Goal: Information Seeking & Learning: Learn about a topic

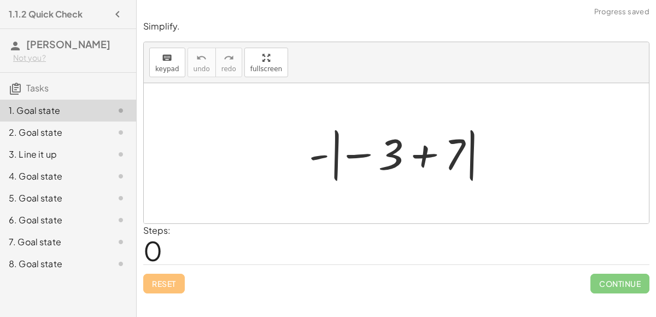
click at [363, 159] on div at bounding box center [401, 153] width 195 height 61
click at [318, 154] on div at bounding box center [401, 153] width 195 height 61
click at [336, 156] on div at bounding box center [401, 153] width 195 height 61
click at [353, 156] on div at bounding box center [401, 153] width 195 height 61
click at [433, 156] on div at bounding box center [401, 153] width 195 height 61
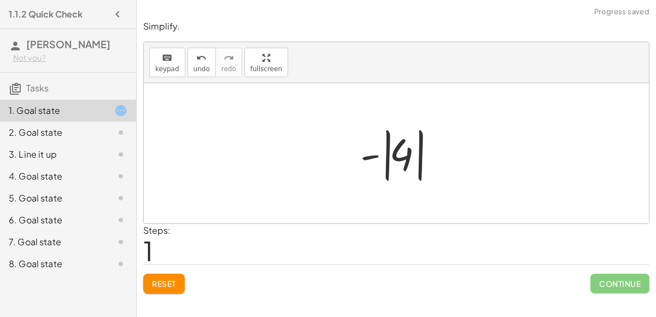
click at [402, 155] on div at bounding box center [401, 153] width 92 height 61
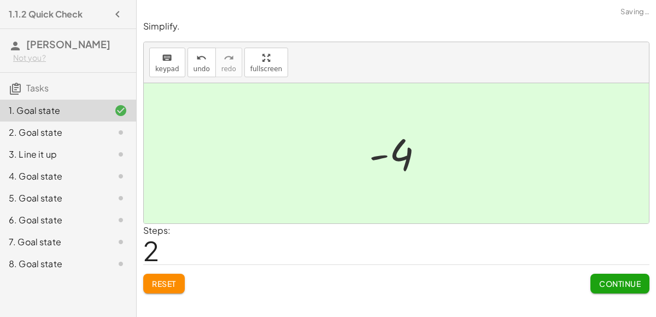
click at [610, 275] on button "Continue" at bounding box center [620, 283] width 59 height 20
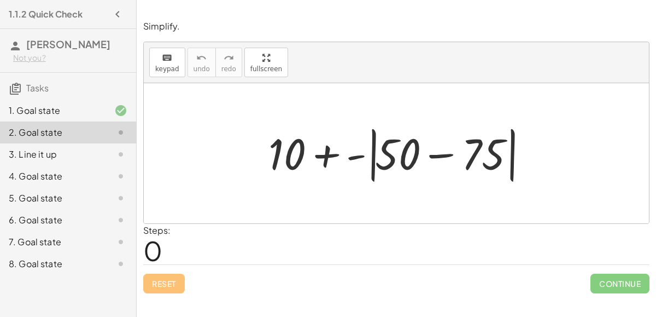
click at [24, 176] on div "4. Goal state" at bounding box center [53, 176] width 88 height 13
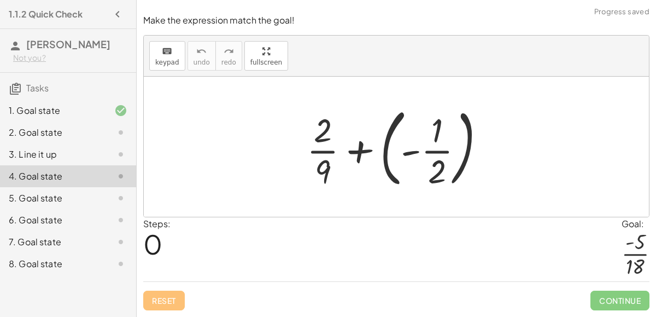
click at [54, 155] on div "3. Line it up" at bounding box center [53, 154] width 88 height 13
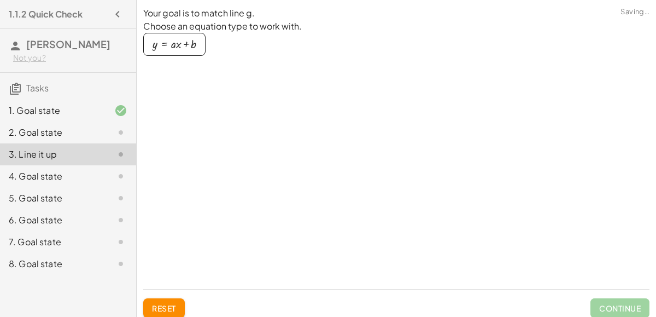
click at [44, 231] on div "5. Goal state" at bounding box center [68, 242] width 136 height 22
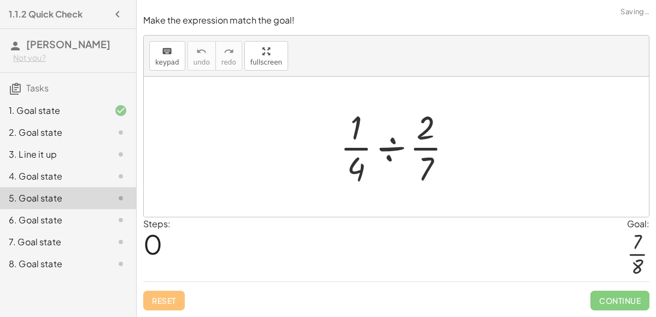
click at [55, 159] on div "3. Line it up" at bounding box center [53, 154] width 88 height 13
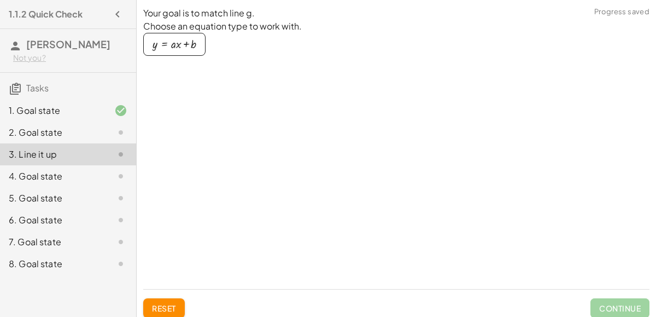
click at [426, 130] on div at bounding box center [512, 143] width 273 height 273
click at [93, 129] on div "2. Goal state" at bounding box center [53, 132] width 88 height 13
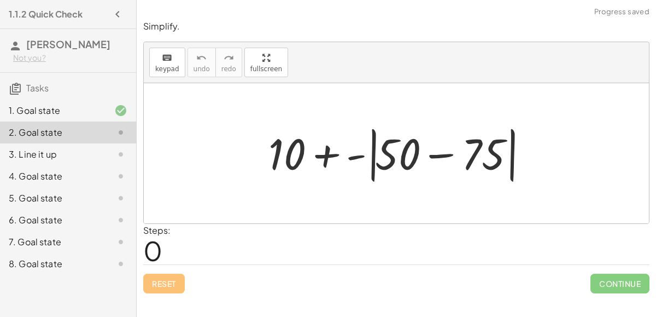
click at [441, 149] on div at bounding box center [401, 153] width 276 height 63
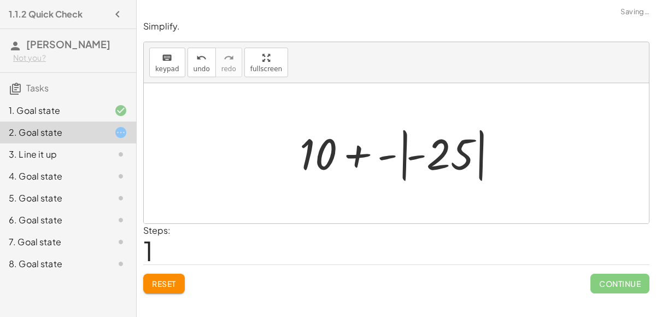
click at [403, 157] on div at bounding box center [400, 153] width 213 height 61
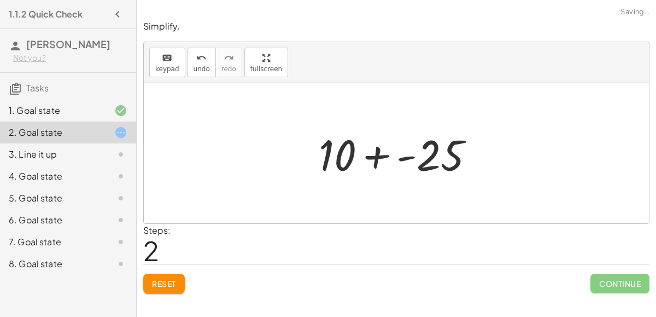
click at [375, 157] on div at bounding box center [401, 153] width 176 height 56
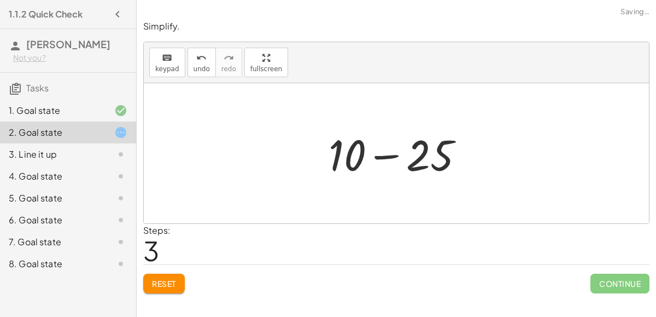
click at [380, 157] on div at bounding box center [400, 153] width 155 height 56
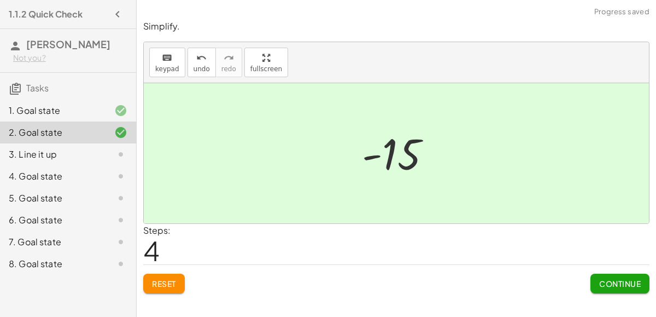
click at [605, 285] on span "Continue" at bounding box center [620, 283] width 42 height 10
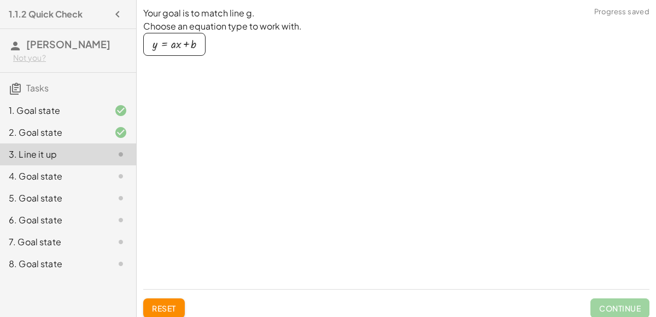
click at [419, 200] on div at bounding box center [512, 143] width 273 height 273
click at [158, 77] on div "Your goal is to match line g. Choose an equation type to work with. y = + · a ·…" at bounding box center [255, 143] width 224 height 273
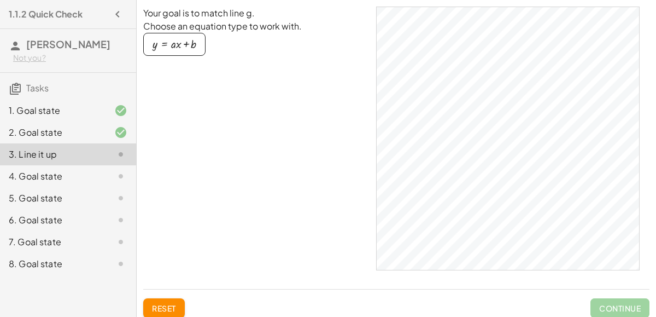
click at [166, 47] on div "button" at bounding box center [175, 44] width 44 height 12
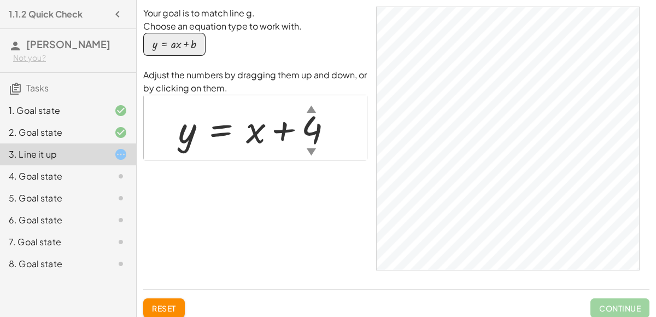
click at [313, 149] on div "▼" at bounding box center [311, 151] width 9 height 14
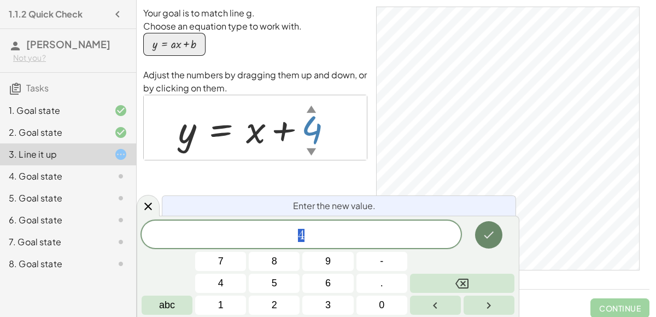
click at [489, 241] on button "Done" at bounding box center [488, 234] width 27 height 27
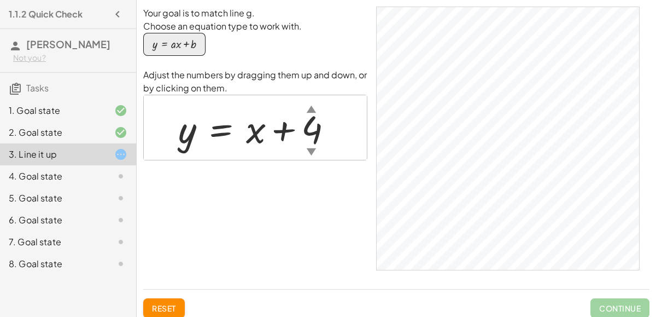
click at [283, 133] on div at bounding box center [260, 128] width 174 height 50
drag, startPoint x: 283, startPoint y: 133, endPoint x: 243, endPoint y: 131, distance: 40.0
click at [243, 131] on div at bounding box center [260, 128] width 174 height 50
click at [312, 150] on div "▼" at bounding box center [311, 151] width 9 height 14
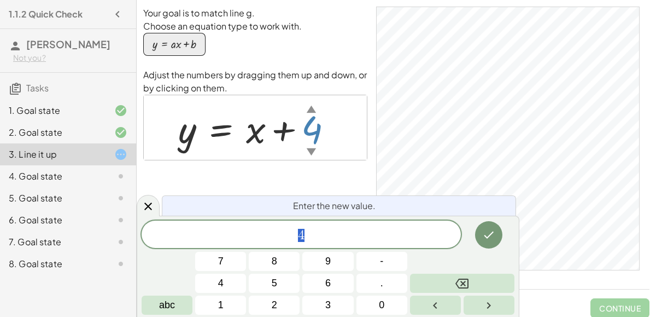
click at [312, 150] on div "▼" at bounding box center [311, 151] width 9 height 14
click at [312, 294] on div "4 7 8 9 4 5 6 1 2 3 - . 0 abc" at bounding box center [328, 267] width 373 height 94
click at [317, 287] on button "6" at bounding box center [327, 282] width 51 height 19
click at [483, 240] on icon "Done" at bounding box center [488, 234] width 13 height 13
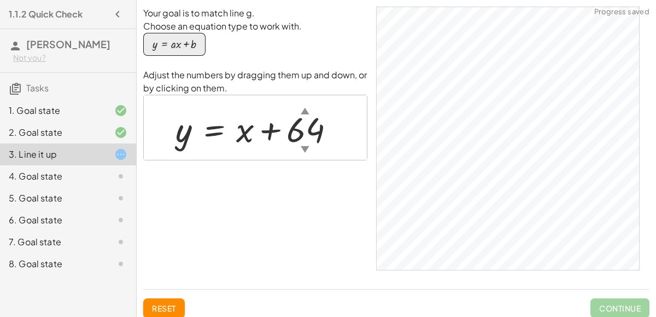
click at [301, 126] on div at bounding box center [259, 127] width 179 height 45
click at [291, 135] on div at bounding box center [250, 127] width 160 height 45
click at [296, 130] on div at bounding box center [250, 127] width 161 height 45
click at [299, 132] on div at bounding box center [250, 127] width 160 height 45
click at [297, 136] on div at bounding box center [246, 127] width 153 height 45
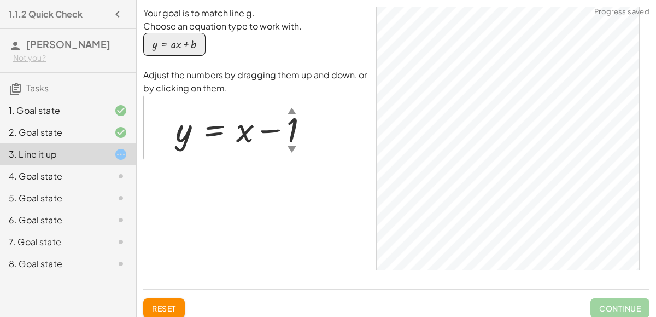
click at [291, 132] on div at bounding box center [246, 127] width 153 height 45
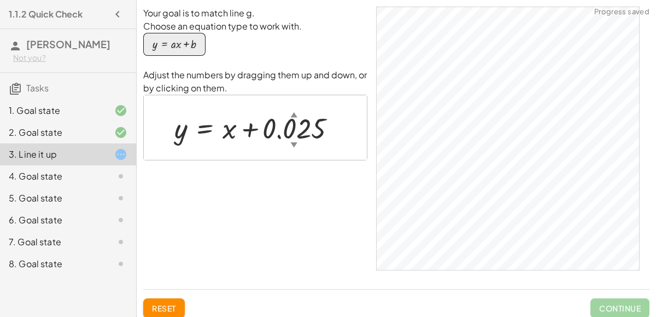
click at [291, 129] on div at bounding box center [260, 127] width 182 height 37
click at [311, 120] on div at bounding box center [253, 127] width 168 height 37
click at [268, 131] on div at bounding box center [232, 127] width 127 height 37
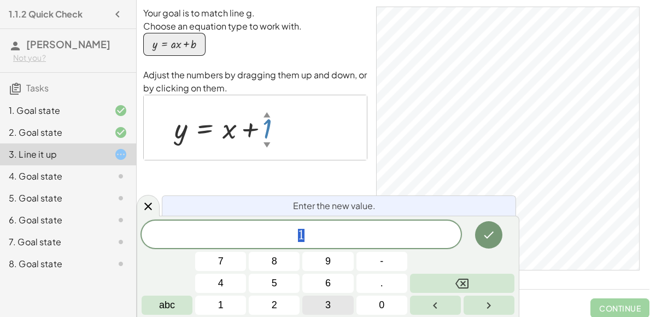
click at [314, 301] on button "3" at bounding box center [327, 304] width 51 height 19
click at [246, 273] on div at bounding box center [220, 282] width 51 height 19
click at [488, 230] on icon "Done" at bounding box center [488, 234] width 13 height 13
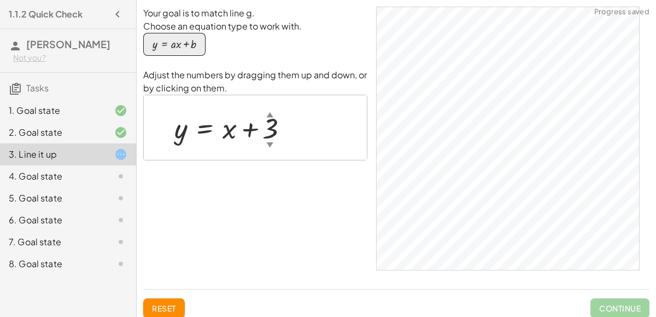
click at [271, 130] on div at bounding box center [236, 127] width 134 height 37
click at [279, 132] on div at bounding box center [236, 127] width 134 height 37
click at [277, 138] on div at bounding box center [236, 127] width 134 height 37
click at [269, 126] on div at bounding box center [235, 127] width 133 height 37
click at [293, 136] on div at bounding box center [245, 127] width 153 height 37
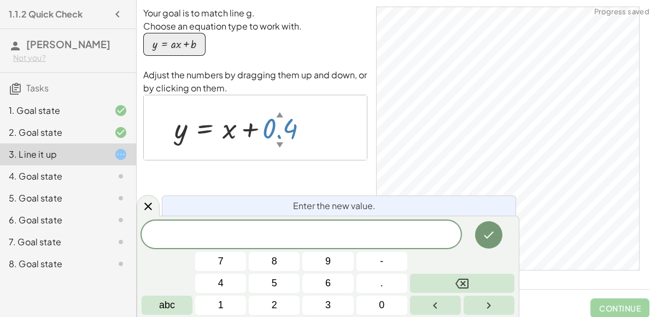
click at [267, 193] on div "Your goal is to match line g. Choose an equation type to work with. y = + · a ·…" at bounding box center [255, 143] width 224 height 273
click at [113, 172] on div at bounding box center [112, 176] width 31 height 13
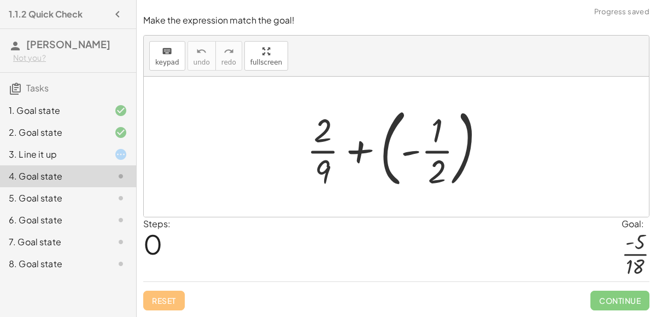
click at [110, 157] on div at bounding box center [112, 154] width 31 height 13
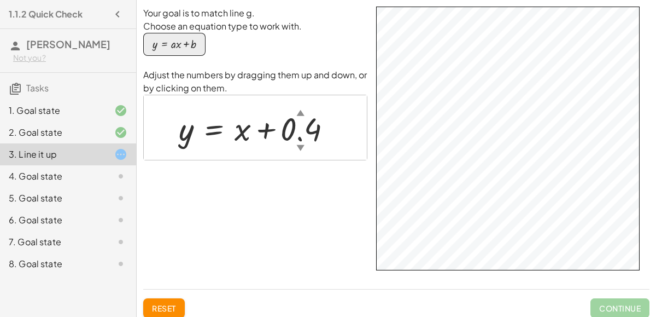
click at [311, 126] on div at bounding box center [259, 128] width 172 height 42
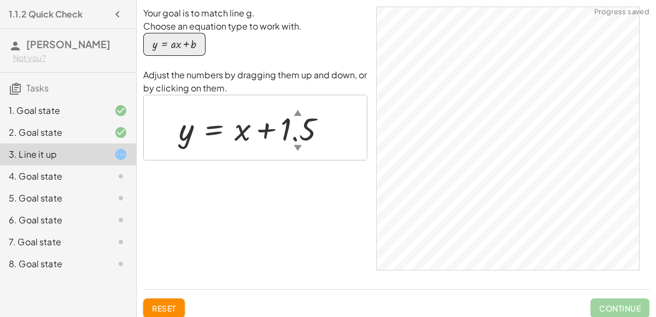
click at [295, 135] on div at bounding box center [256, 128] width 167 height 42
click at [291, 130] on div at bounding box center [256, 128] width 167 height 42
click at [294, 131] on div at bounding box center [247, 128] width 149 height 42
click at [293, 131] on div at bounding box center [248, 128] width 150 height 42
click at [299, 127] on div at bounding box center [259, 128] width 173 height 42
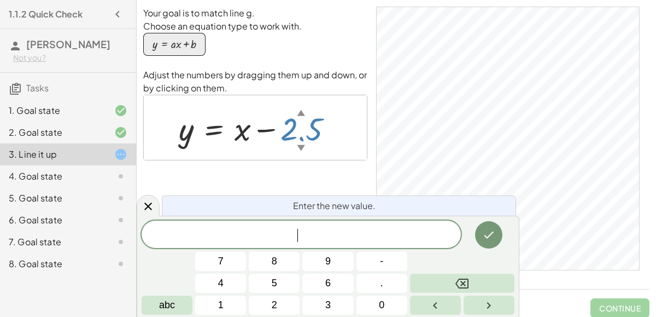
click at [300, 146] on div "▼" at bounding box center [301, 147] width 8 height 11
click at [301, 148] on div "▼" at bounding box center [301, 147] width 8 height 11
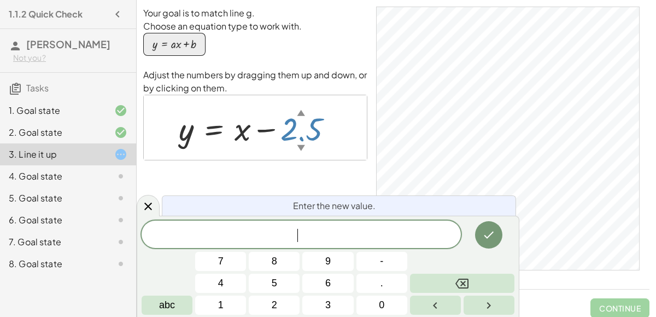
click at [301, 148] on div "▼" at bounding box center [301, 147] width 8 height 11
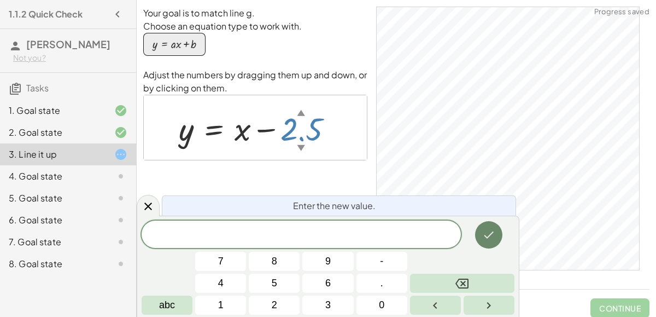
click at [487, 237] on icon "Done" at bounding box center [490, 234] width 10 height 7
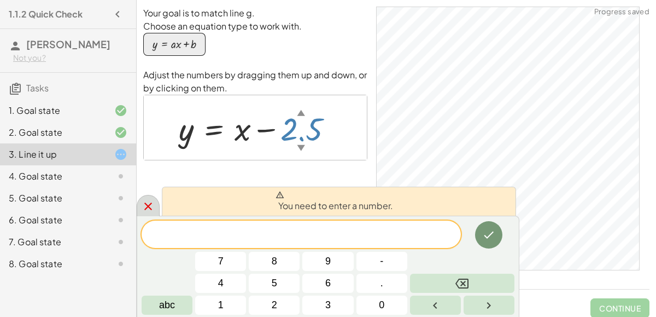
click at [153, 201] on icon at bounding box center [148, 206] width 13 height 13
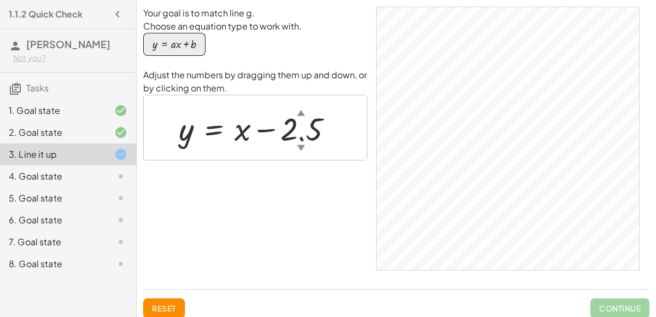
click at [300, 148] on div "▼" at bounding box center [301, 147] width 8 height 11
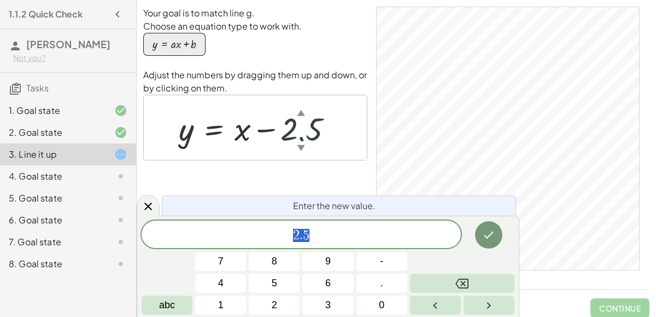
click at [300, 148] on div "▼" at bounding box center [301, 147] width 8 height 11
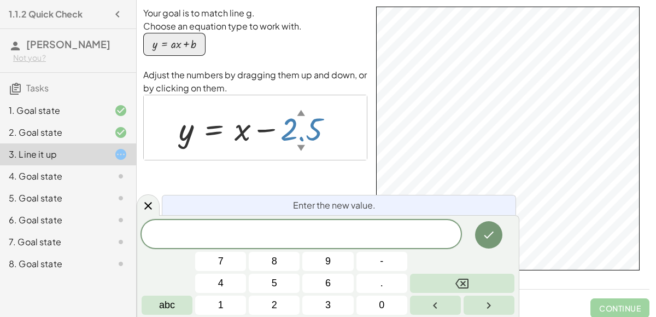
click at [351, 242] on span at bounding box center [301, 234] width 319 height 16
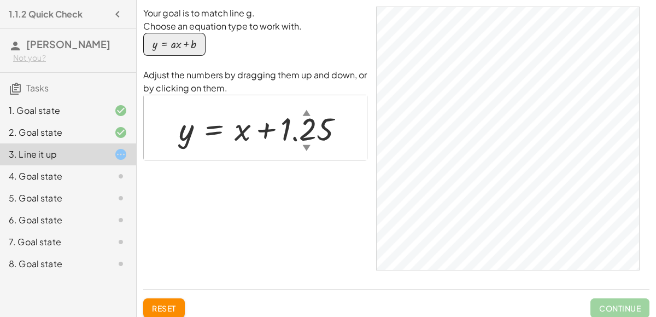
click at [323, 132] on div at bounding box center [265, 128] width 184 height 42
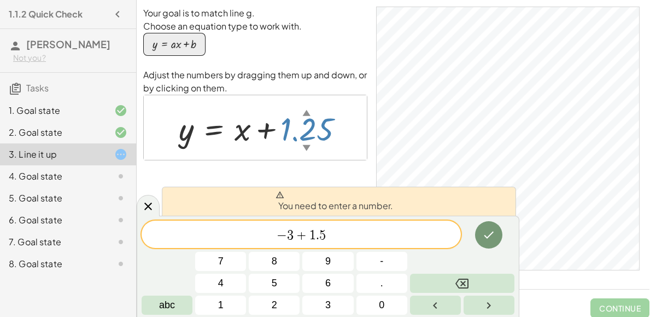
click at [354, 230] on span "− 3 + 1 . 5 ​" at bounding box center [301, 234] width 319 height 15
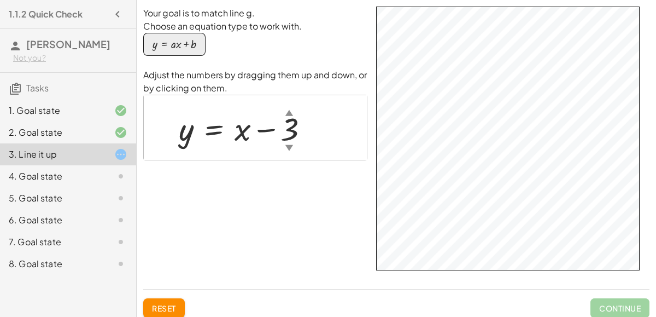
click at [293, 137] on div at bounding box center [248, 128] width 150 height 42
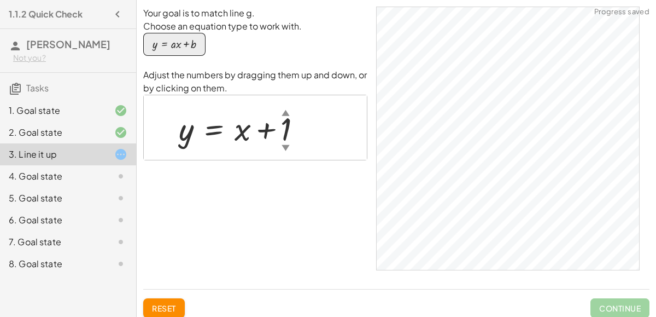
click at [294, 137] on div at bounding box center [244, 128] width 143 height 42
click at [241, 135] on div at bounding box center [244, 128] width 143 height 42
click at [177, 46] on div "button" at bounding box center [175, 44] width 44 height 12
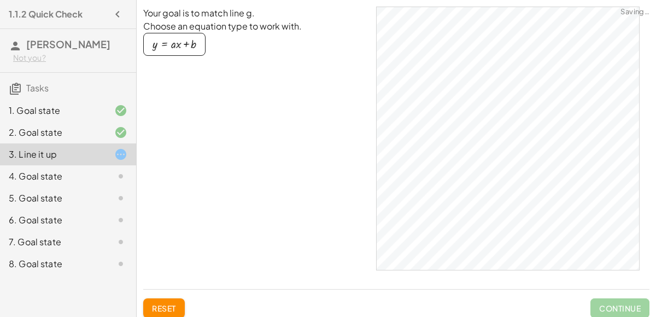
click at [177, 46] on div "button" at bounding box center [175, 44] width 44 height 12
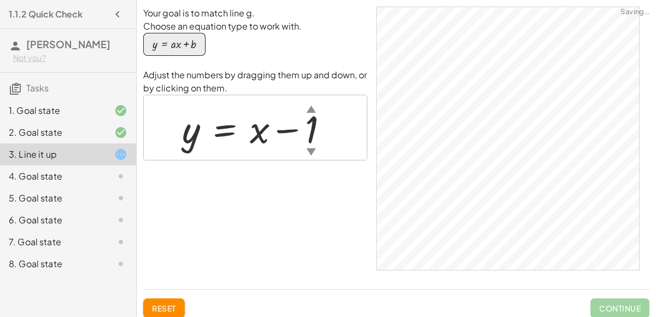
click at [177, 47] on div "button" at bounding box center [175, 44] width 44 height 12
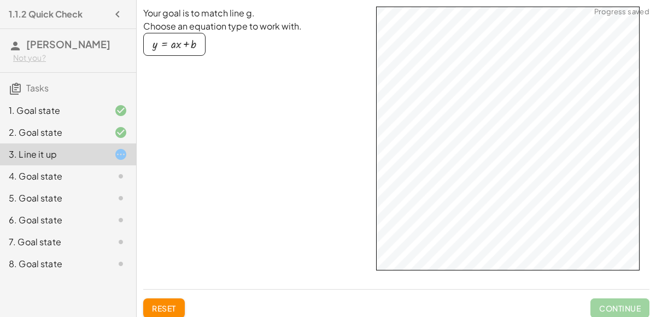
click at [174, 50] on div "button" at bounding box center [175, 44] width 44 height 12
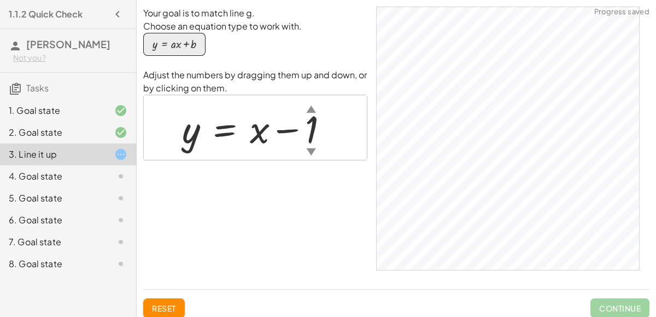
click at [174, 50] on div "button" at bounding box center [175, 44] width 44 height 12
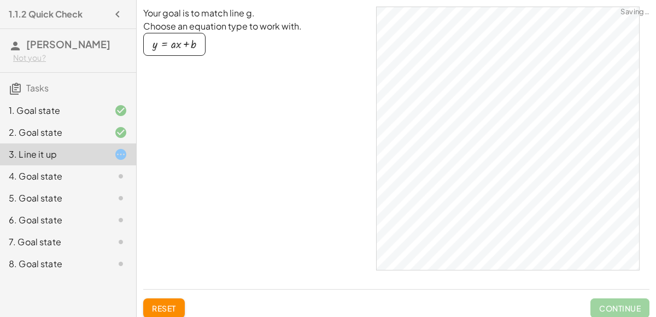
click at [174, 50] on div "button" at bounding box center [175, 44] width 44 height 12
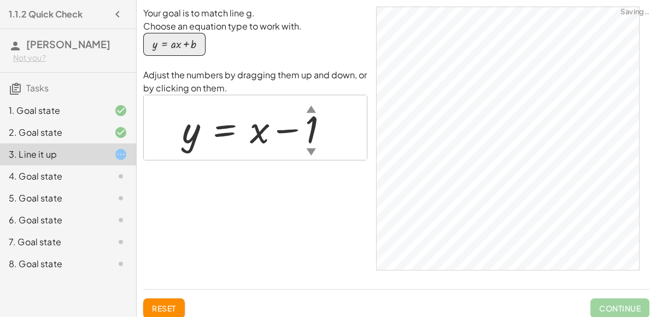
click at [174, 50] on div "button" at bounding box center [175, 44] width 44 height 12
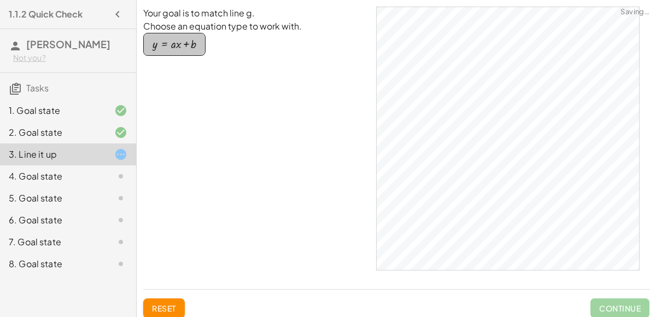
click at [174, 50] on div "button" at bounding box center [175, 44] width 44 height 12
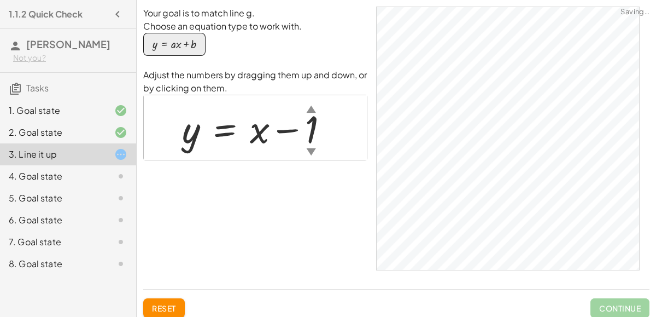
click at [174, 50] on div "button" at bounding box center [175, 44] width 44 height 12
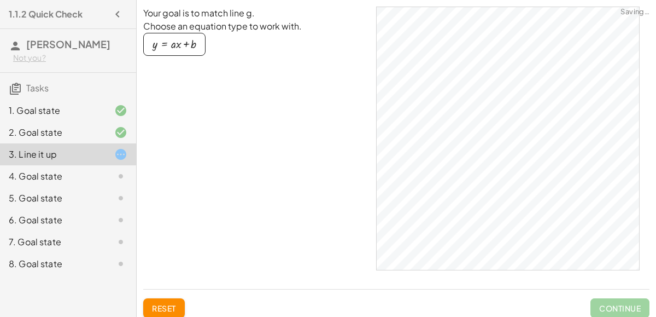
click at [174, 50] on button "y = + · a · x + b" at bounding box center [174, 44] width 62 height 23
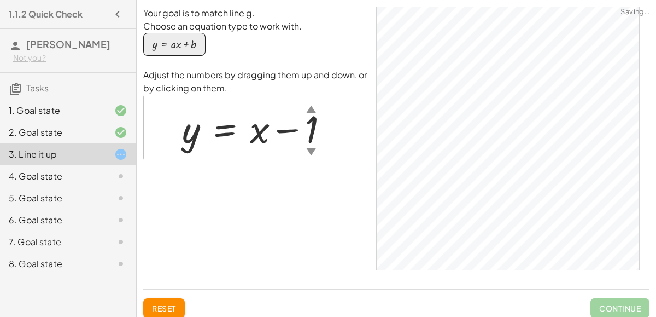
click at [308, 136] on div at bounding box center [260, 128] width 166 height 50
click at [314, 128] on div at bounding box center [264, 128] width 174 height 50
click at [317, 122] on div at bounding box center [264, 128] width 174 height 50
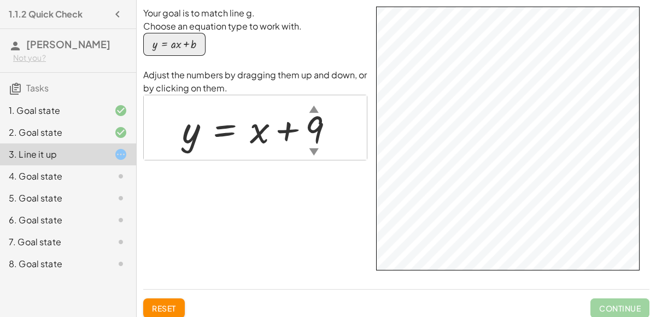
click at [310, 129] on div at bounding box center [263, 128] width 172 height 50
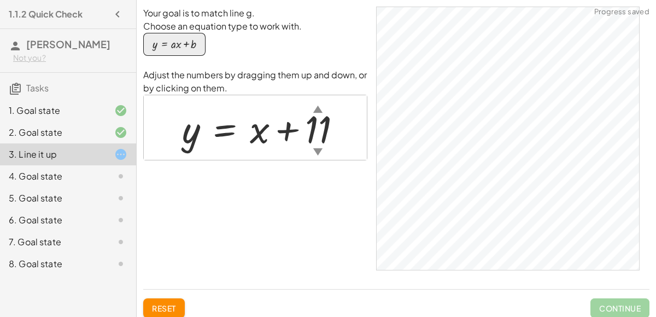
click at [316, 126] on div at bounding box center [266, 128] width 179 height 50
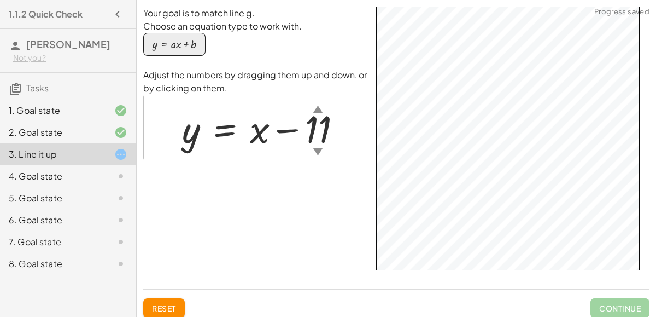
click at [330, 127] on div at bounding box center [266, 128] width 179 height 50
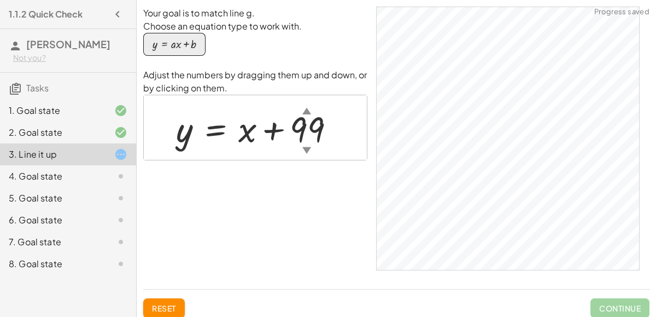
click at [311, 129] on div at bounding box center [260, 127] width 178 height 46
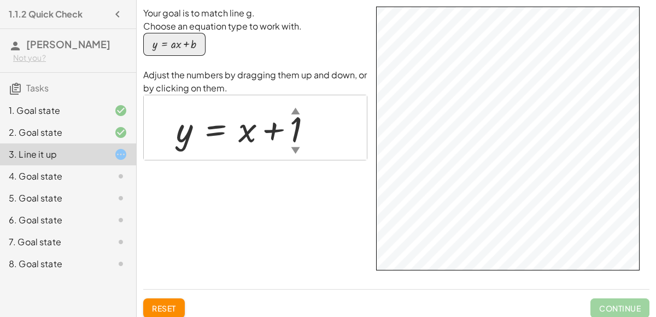
click at [81, 171] on div "4. Goal state" at bounding box center [53, 176] width 88 height 13
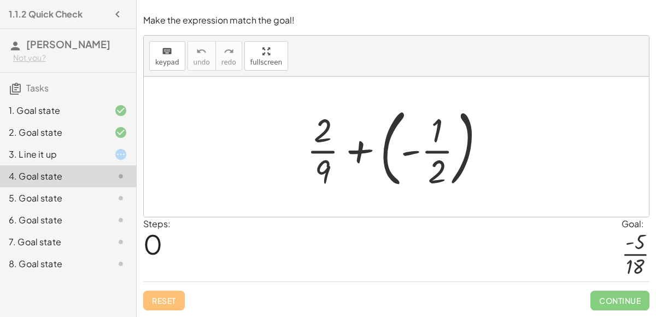
click at [27, 153] on div "3. Line it up" at bounding box center [53, 154] width 88 height 13
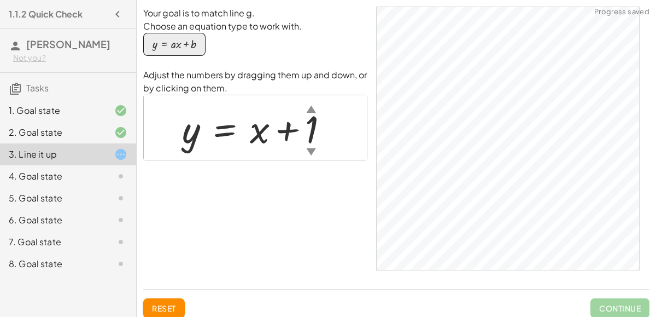
click at [32, 173] on div "4. Goal state" at bounding box center [53, 176] width 88 height 13
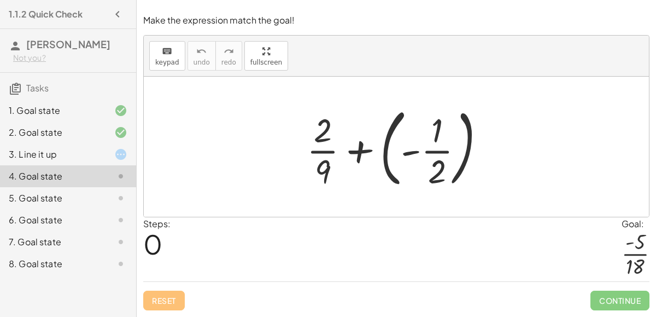
click at [358, 154] on div at bounding box center [400, 146] width 199 height 91
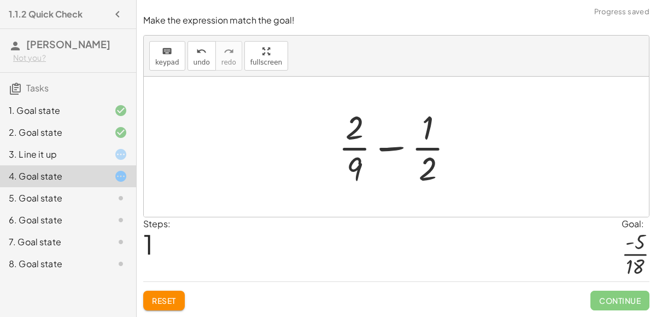
click at [386, 152] on div at bounding box center [401, 146] width 136 height 84
click at [387, 150] on div at bounding box center [401, 146] width 136 height 84
click at [358, 168] on div at bounding box center [401, 146] width 136 height 84
drag, startPoint x: 358, startPoint y: 168, endPoint x: 426, endPoint y: 174, distance: 68.1
click at [426, 174] on div at bounding box center [401, 146] width 136 height 84
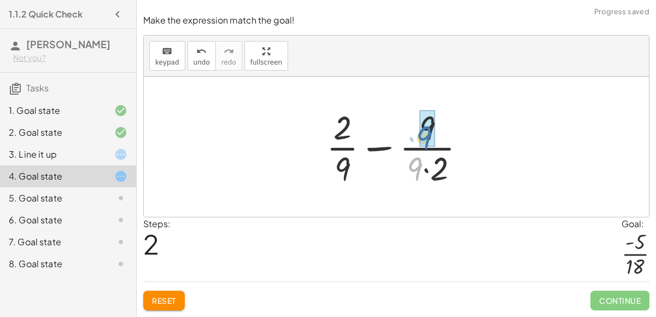
drag, startPoint x: 416, startPoint y: 172, endPoint x: 426, endPoint y: 140, distance: 33.2
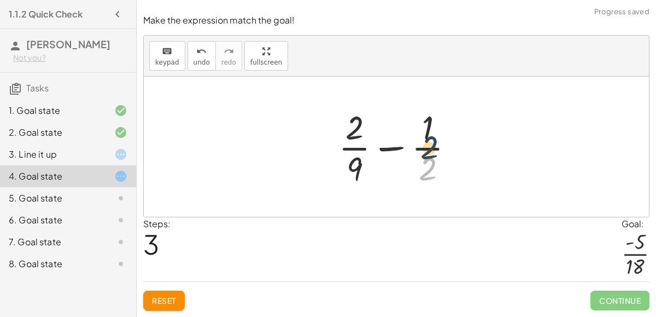
drag, startPoint x: 425, startPoint y: 162, endPoint x: 425, endPoint y: 125, distance: 37.2
click at [425, 125] on div at bounding box center [401, 146] width 136 height 84
drag, startPoint x: 354, startPoint y: 160, endPoint x: 357, endPoint y: 128, distance: 31.9
click at [357, 128] on div at bounding box center [401, 146] width 136 height 84
drag, startPoint x: 357, startPoint y: 137, endPoint x: 429, endPoint y: 150, distance: 73.4
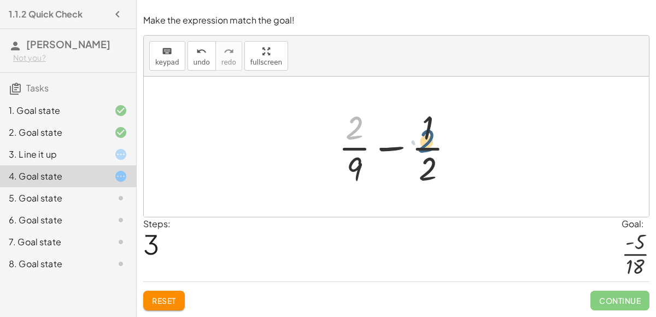
click at [429, 150] on div at bounding box center [401, 146] width 136 height 84
drag, startPoint x: 363, startPoint y: 132, endPoint x: 381, endPoint y: 141, distance: 20.5
click at [381, 141] on div at bounding box center [401, 146] width 136 height 84
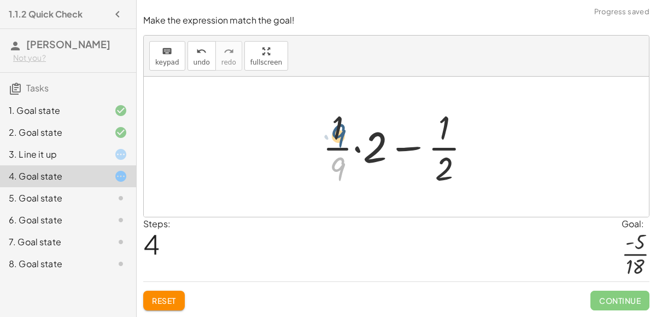
drag, startPoint x: 337, startPoint y: 165, endPoint x: 341, endPoint y: 128, distance: 36.8
click at [341, 128] on div at bounding box center [401, 146] width 168 height 84
click at [354, 148] on div at bounding box center [401, 146] width 168 height 84
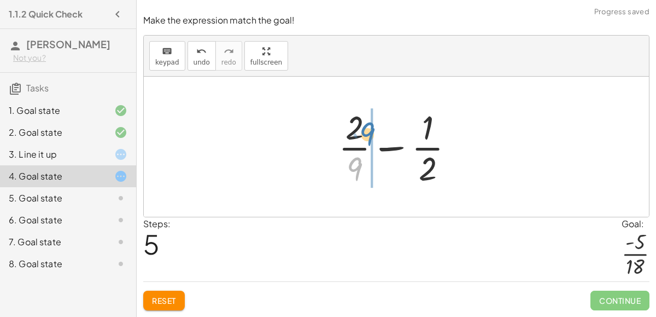
drag, startPoint x: 355, startPoint y: 172, endPoint x: 368, endPoint y: 137, distance: 36.7
click at [368, 137] on div at bounding box center [401, 146] width 136 height 84
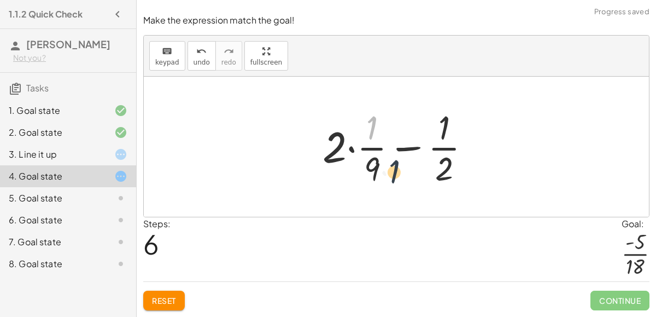
drag, startPoint x: 368, startPoint y: 133, endPoint x: 389, endPoint y: 178, distance: 49.2
click at [389, 178] on div at bounding box center [401, 146] width 168 height 84
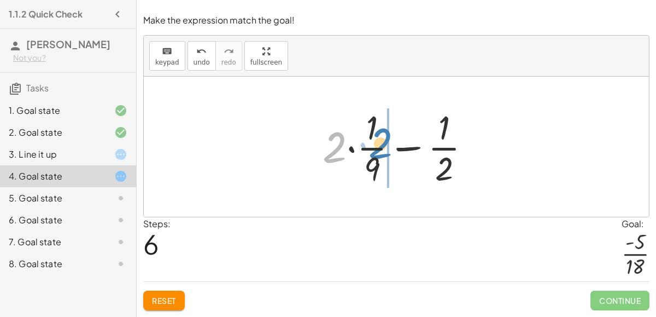
drag, startPoint x: 333, startPoint y: 155, endPoint x: 379, endPoint y: 151, distance: 46.1
click at [379, 151] on div at bounding box center [401, 146] width 168 height 84
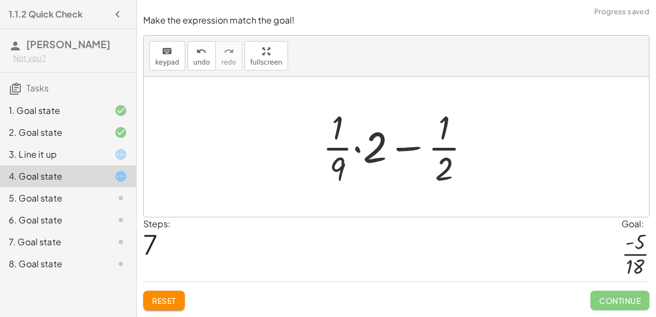
click at [342, 144] on div at bounding box center [401, 146] width 168 height 84
drag, startPoint x: 335, startPoint y: 170, endPoint x: 374, endPoint y: 157, distance: 40.8
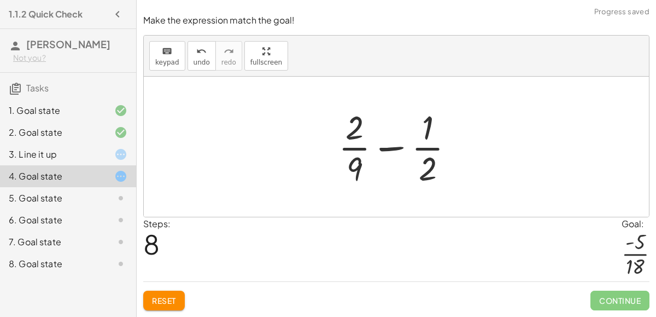
click at [396, 151] on div at bounding box center [401, 146] width 136 height 84
click at [399, 148] on div at bounding box center [401, 146] width 136 height 84
drag, startPoint x: 428, startPoint y: 171, endPoint x: 366, endPoint y: 155, distance: 63.9
click at [366, 155] on div at bounding box center [401, 146] width 136 height 84
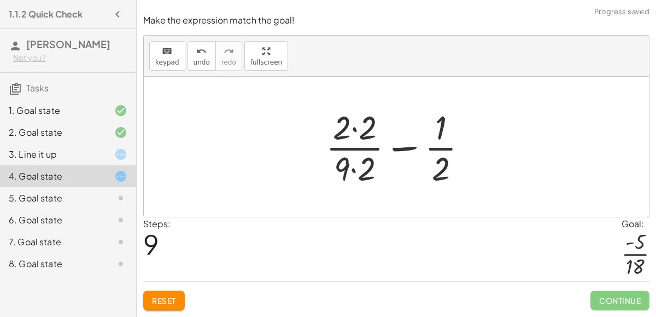
click at [356, 133] on div at bounding box center [400, 146] width 161 height 84
click at [351, 172] on div at bounding box center [400, 146] width 159 height 84
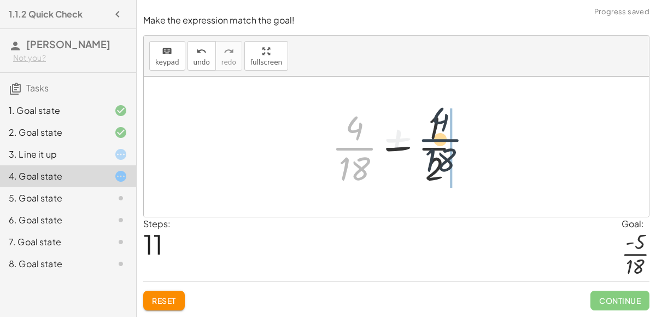
drag, startPoint x: 354, startPoint y: 151, endPoint x: 446, endPoint y: 142, distance: 92.3
click at [446, 142] on div at bounding box center [400, 146] width 149 height 84
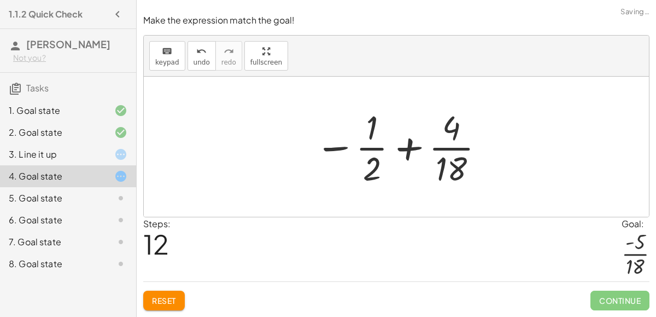
click at [397, 153] on div at bounding box center [401, 146] width 182 height 84
click at [409, 148] on div at bounding box center [401, 146] width 182 height 84
click at [336, 151] on div at bounding box center [401, 146] width 182 height 84
click at [337, 151] on div at bounding box center [401, 146] width 182 height 84
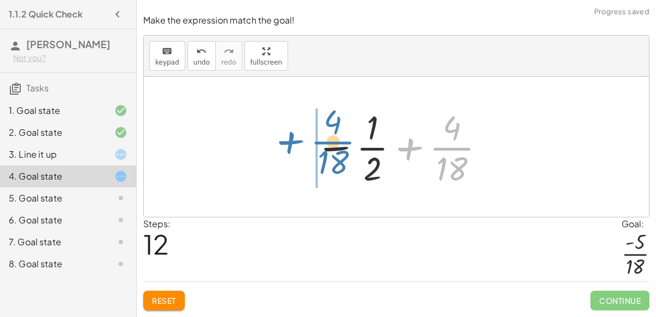
drag, startPoint x: 439, startPoint y: 153, endPoint x: 316, endPoint y: 154, distance: 123.1
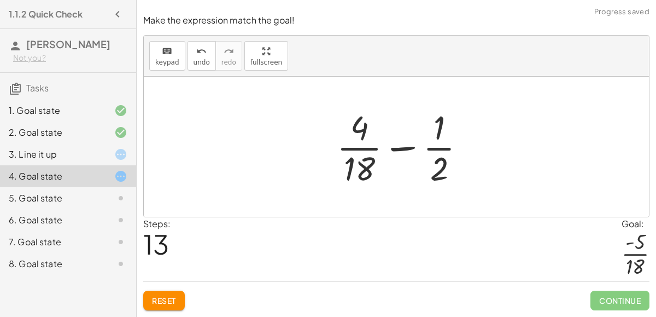
click at [353, 165] on div at bounding box center [405, 146] width 149 height 84
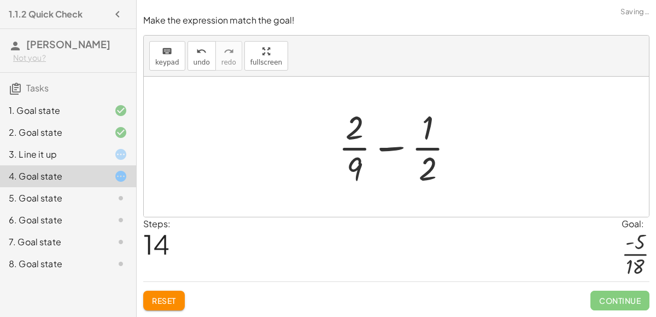
click at [353, 167] on div at bounding box center [401, 146] width 136 height 84
click at [355, 153] on div at bounding box center [401, 146] width 136 height 84
drag, startPoint x: 427, startPoint y: 131, endPoint x: 365, endPoint y: 149, distance: 64.9
click at [365, 149] on div at bounding box center [401, 146] width 136 height 84
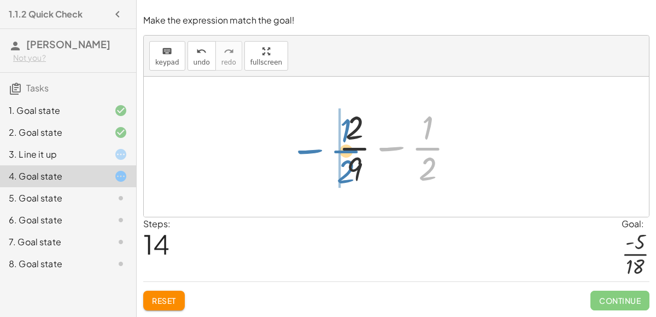
drag, startPoint x: 424, startPoint y: 149, endPoint x: 343, endPoint y: 152, distance: 81.5
click at [343, 152] on div at bounding box center [401, 146] width 136 height 84
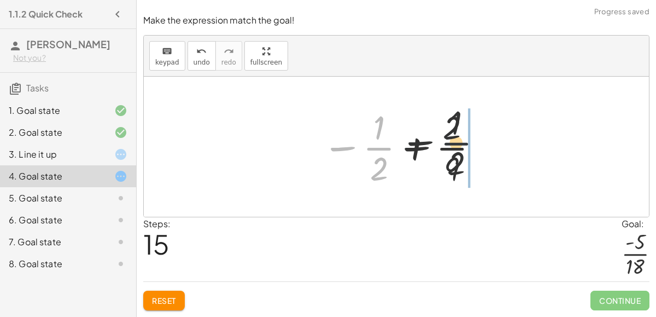
drag, startPoint x: 366, startPoint y: 150, endPoint x: 480, endPoint y: 142, distance: 114.6
click at [480, 142] on div at bounding box center [401, 146] width 169 height 84
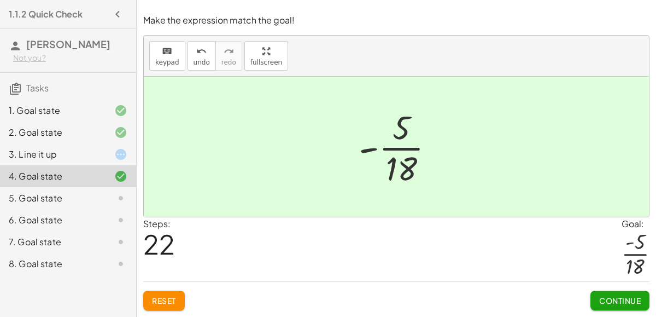
click at [596, 301] on button "Continue" at bounding box center [620, 300] width 59 height 20
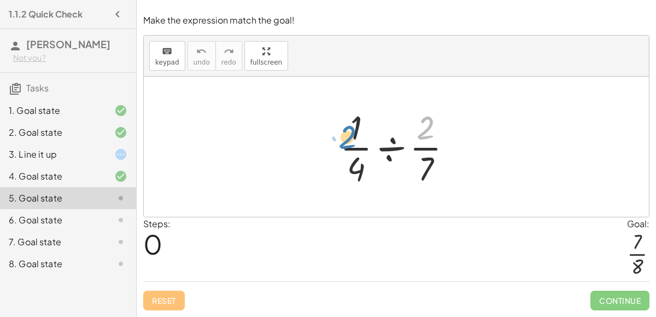
drag, startPoint x: 427, startPoint y: 129, endPoint x: 351, endPoint y: 138, distance: 76.6
click at [351, 138] on div at bounding box center [401, 146] width 132 height 84
click at [394, 151] on div at bounding box center [401, 146] width 132 height 84
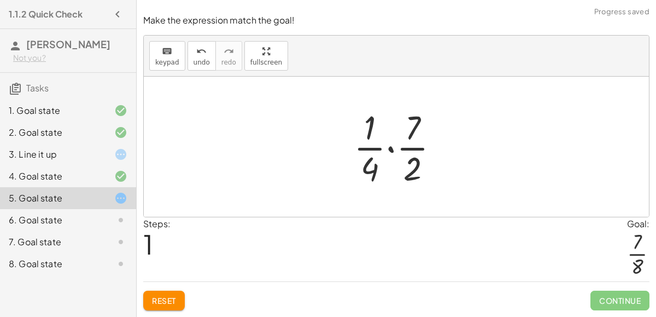
click at [390, 148] on div at bounding box center [400, 146] width 105 height 84
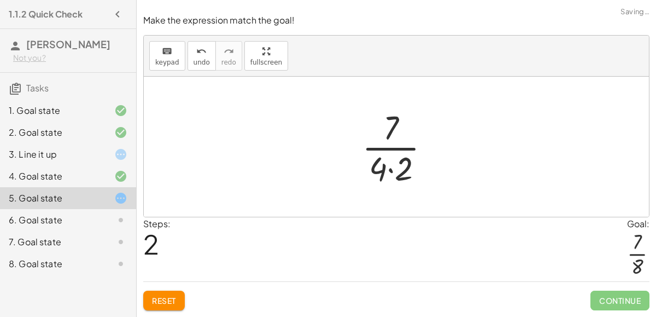
click at [389, 169] on div at bounding box center [401, 146] width 88 height 84
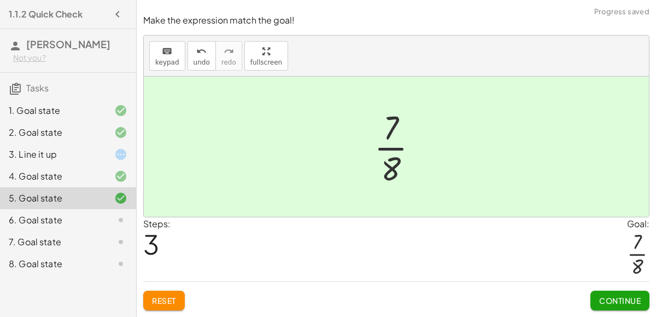
click at [605, 306] on button "Continue" at bounding box center [620, 300] width 59 height 20
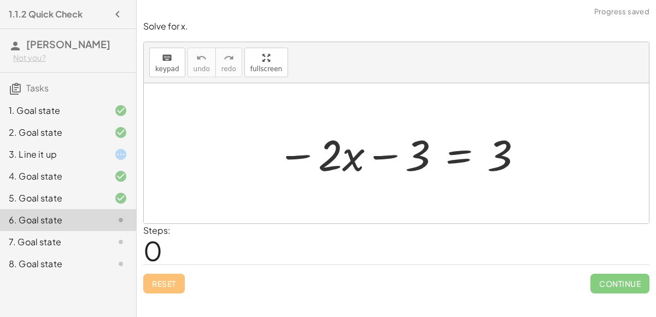
click at [390, 154] on div at bounding box center [401, 153] width 258 height 56
click at [305, 155] on div at bounding box center [401, 153] width 258 height 56
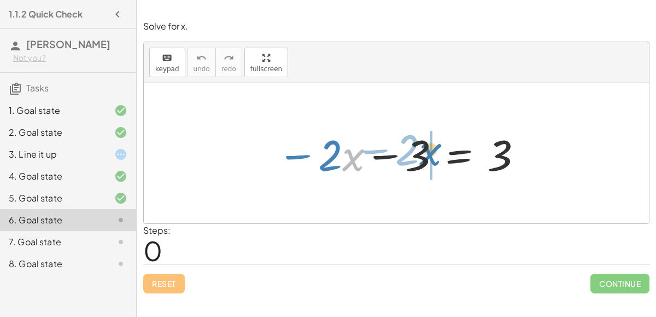
drag, startPoint x: 347, startPoint y: 161, endPoint x: 423, endPoint y: 155, distance: 75.7
click at [423, 155] on div at bounding box center [401, 153] width 258 height 56
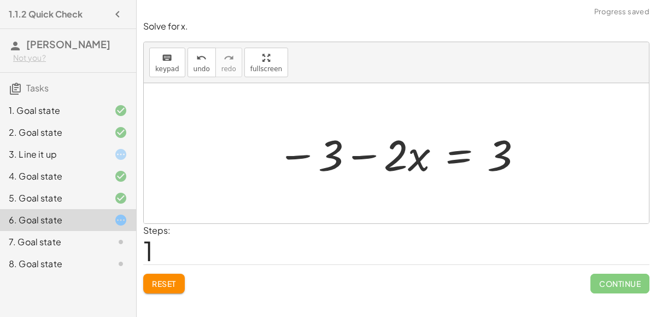
click at [363, 158] on div at bounding box center [401, 153] width 258 height 56
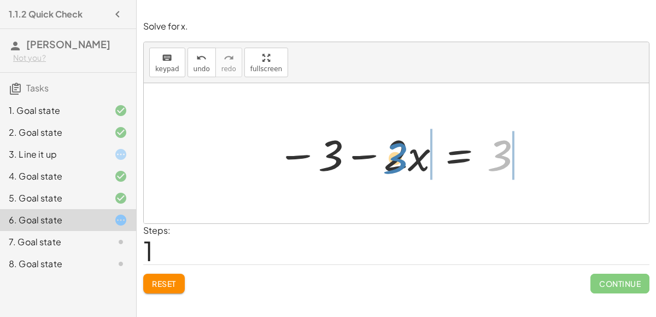
drag, startPoint x: 500, startPoint y: 153, endPoint x: 393, endPoint y: 155, distance: 107.8
click at [393, 155] on div at bounding box center [401, 153] width 258 height 56
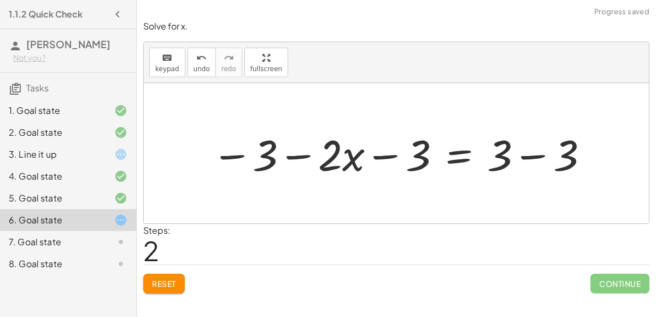
click at [388, 156] on div at bounding box center [400, 153] width 389 height 56
click at [527, 155] on div at bounding box center [400, 153] width 389 height 56
click at [232, 156] on div at bounding box center [366, 153] width 320 height 56
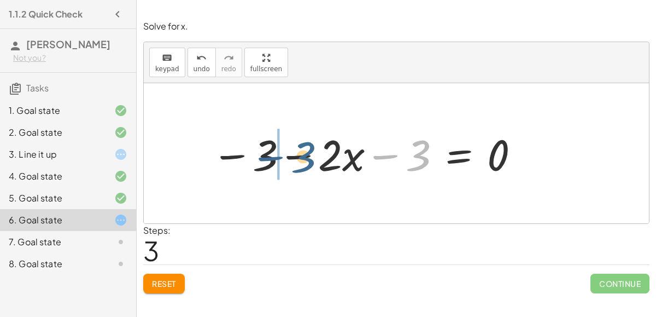
drag, startPoint x: 419, startPoint y: 150, endPoint x: 293, endPoint y: 151, distance: 126.3
click at [293, 151] on div at bounding box center [366, 153] width 320 height 56
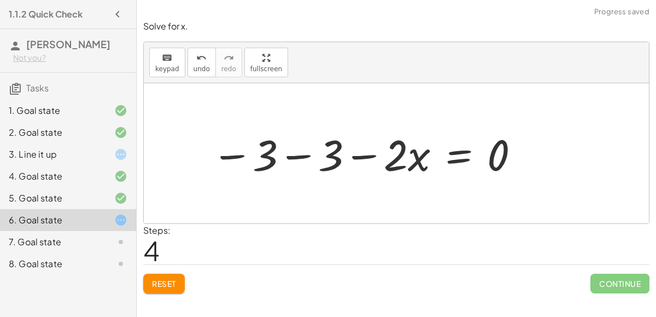
click at [294, 157] on div at bounding box center [366, 153] width 320 height 56
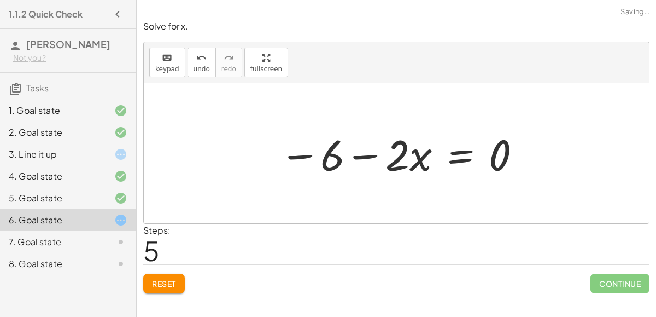
click at [365, 153] on div at bounding box center [401, 153] width 254 height 56
click at [459, 155] on div at bounding box center [401, 153] width 254 height 56
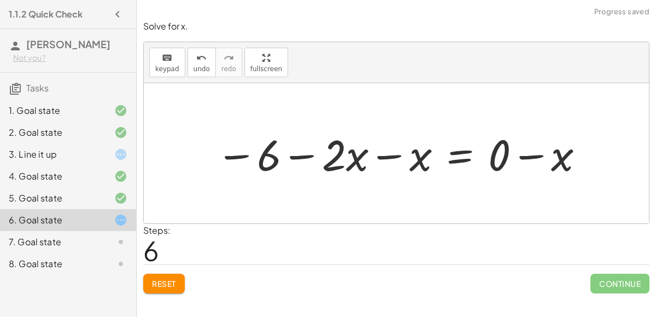
click at [393, 157] on div at bounding box center [401, 153] width 381 height 56
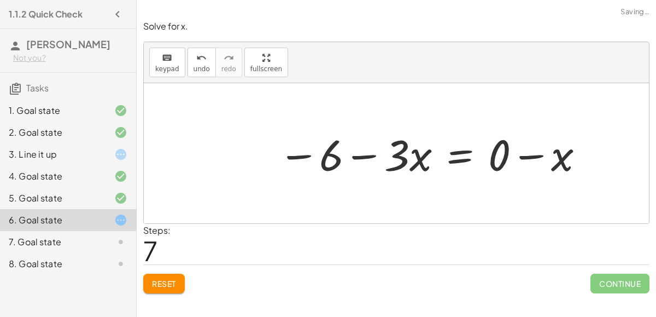
click at [528, 155] on div at bounding box center [432, 153] width 318 height 56
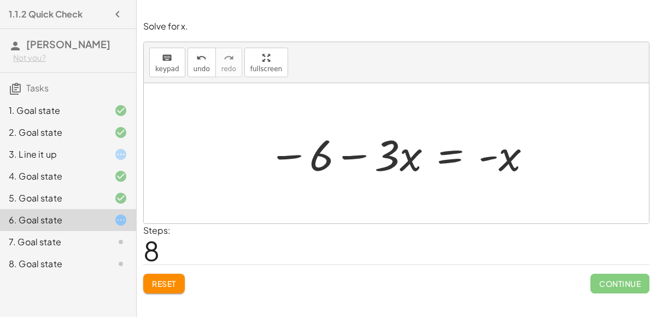
click at [447, 157] on div at bounding box center [401, 153] width 276 height 56
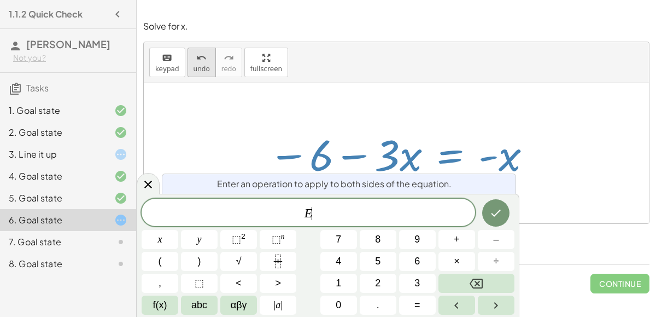
click at [188, 66] on button "undo undo" at bounding box center [202, 63] width 28 height 30
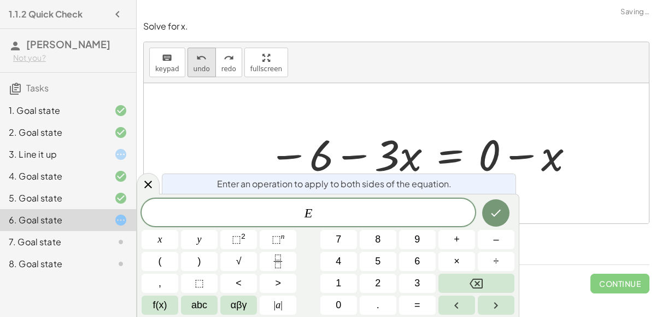
click at [188, 66] on button "undo undo" at bounding box center [202, 63] width 28 height 30
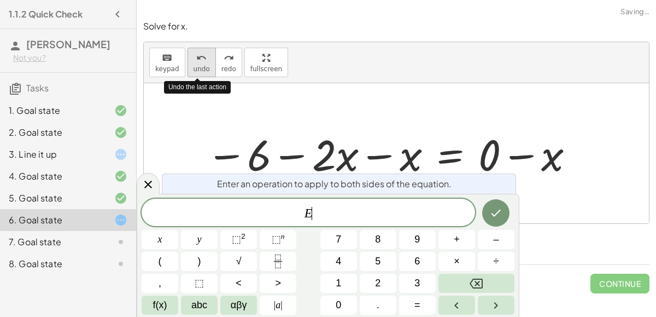
click at [188, 66] on button "undo undo" at bounding box center [202, 63] width 28 height 30
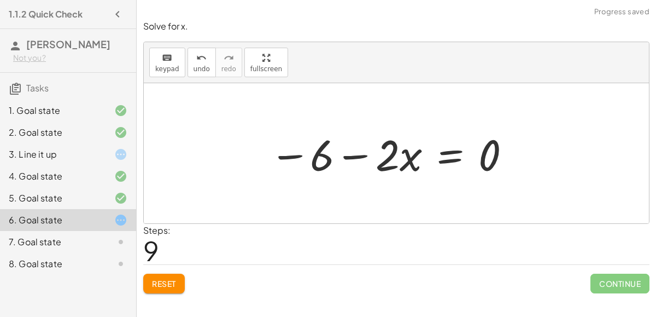
click at [452, 154] on div at bounding box center [401, 153] width 276 height 56
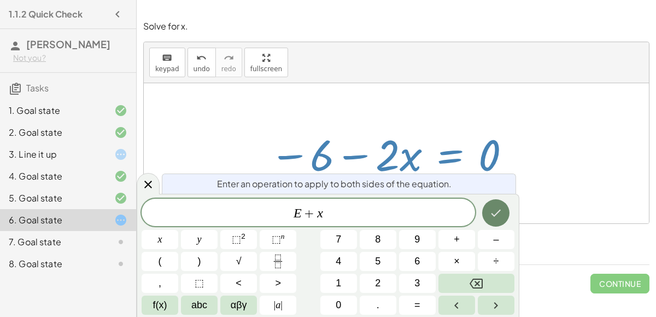
click at [492, 208] on icon "Done" at bounding box center [495, 212] width 13 height 13
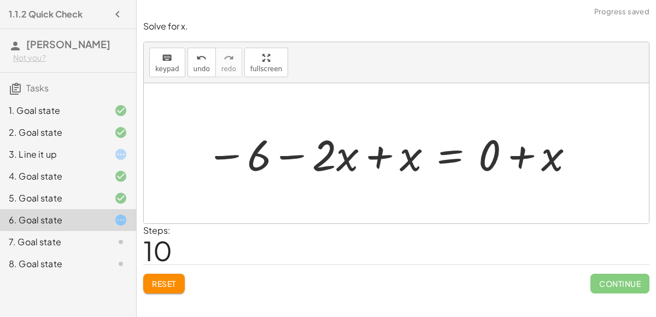
click at [379, 157] on div at bounding box center [401, 153] width 276 height 56
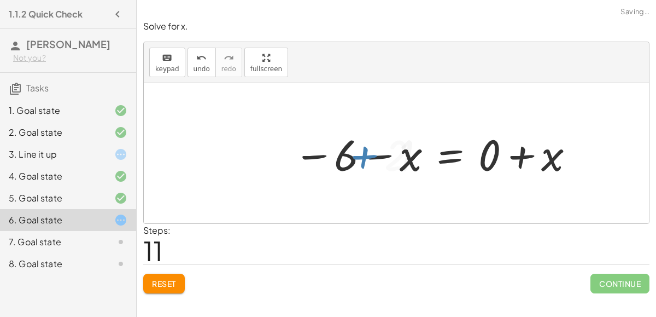
click at [520, 156] on div at bounding box center [401, 153] width 276 height 56
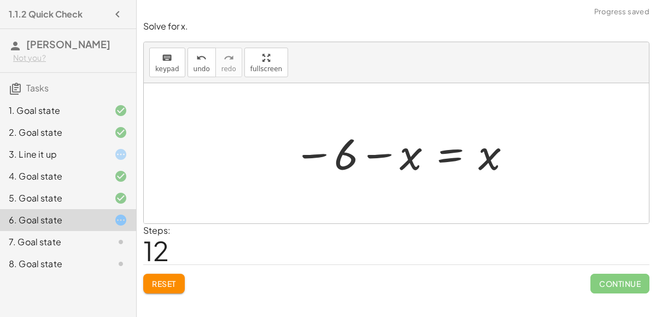
click at [375, 156] on div at bounding box center [401, 153] width 276 height 54
click at [451, 155] on div at bounding box center [401, 153] width 276 height 54
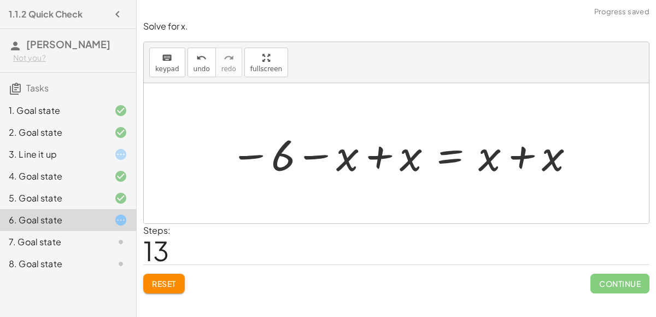
click at [377, 155] on div at bounding box center [401, 153] width 276 height 56
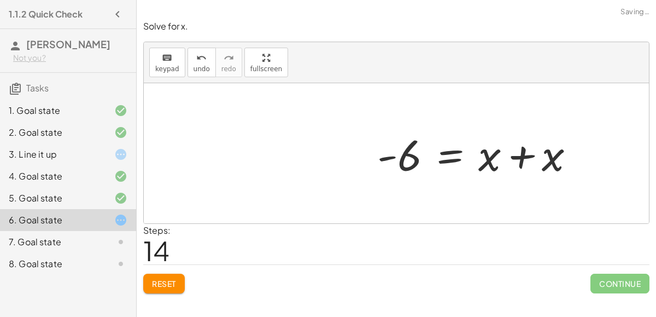
click at [522, 159] on div at bounding box center [401, 153] width 276 height 56
click at [438, 151] on div at bounding box center [401, 153] width 276 height 56
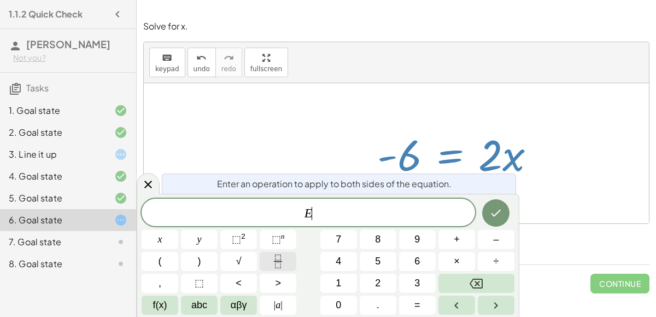
click at [287, 264] on button "Fraction" at bounding box center [278, 261] width 37 height 19
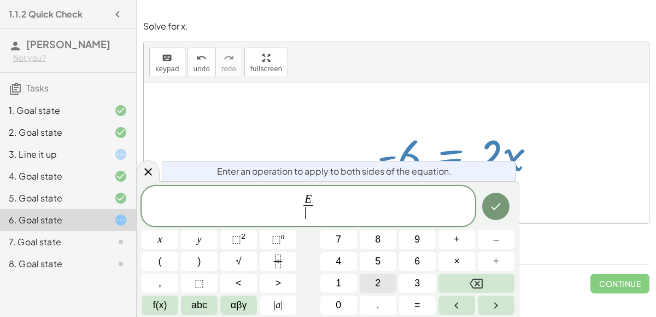
click at [370, 279] on button "2" at bounding box center [378, 282] width 37 height 19
click at [491, 211] on icon "Done" at bounding box center [495, 206] width 13 height 13
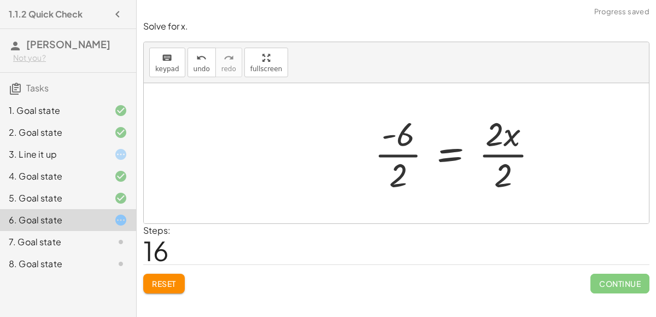
click at [411, 149] on div at bounding box center [401, 153] width 276 height 84
click at [486, 154] on div at bounding box center [401, 153] width 276 height 84
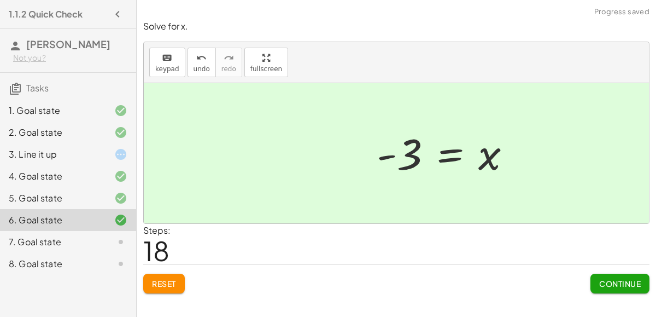
click at [603, 276] on button "Continue" at bounding box center [620, 283] width 59 height 20
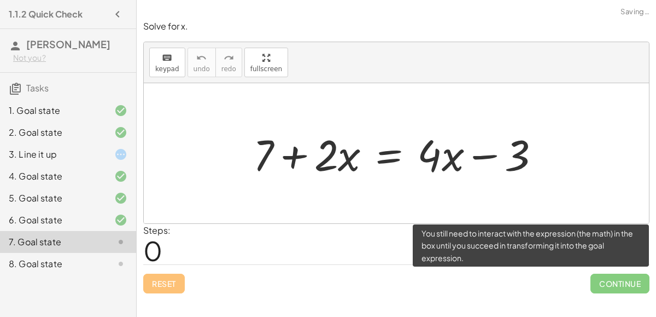
click at [598, 281] on span "Continue" at bounding box center [620, 283] width 59 height 20
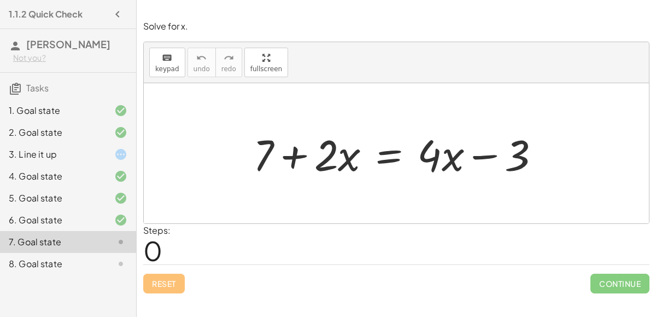
click at [294, 150] on div at bounding box center [401, 153] width 307 height 56
click at [492, 154] on div at bounding box center [401, 153] width 307 height 56
click at [382, 155] on div at bounding box center [401, 153] width 307 height 56
click at [393, 162] on div at bounding box center [401, 153] width 307 height 56
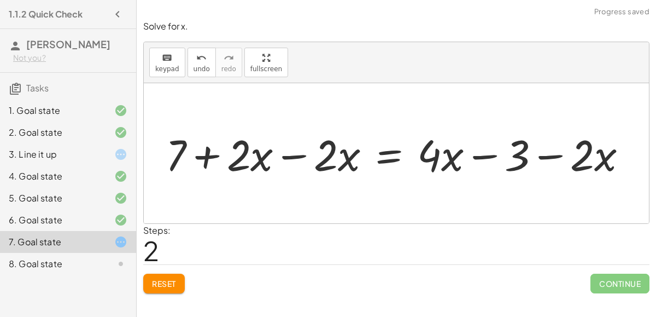
click at [294, 154] on div at bounding box center [400, 153] width 481 height 56
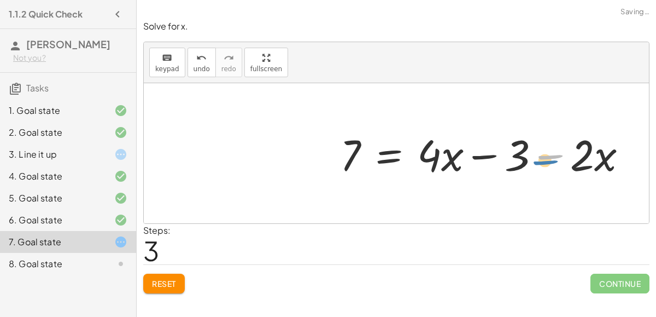
drag, startPoint x: 567, startPoint y: 154, endPoint x: 562, endPoint y: 160, distance: 7.7
click at [562, 160] on div at bounding box center [488, 153] width 307 height 56
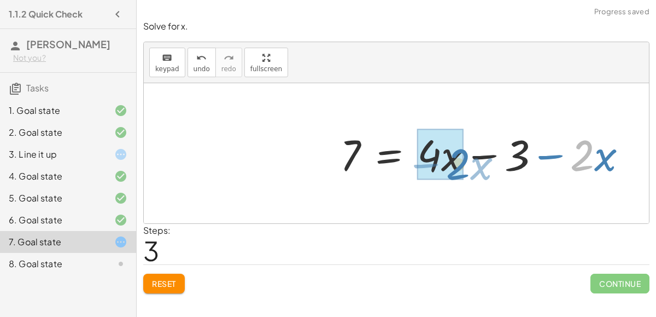
drag, startPoint x: 584, startPoint y: 159, endPoint x: 459, endPoint y: 168, distance: 125.0
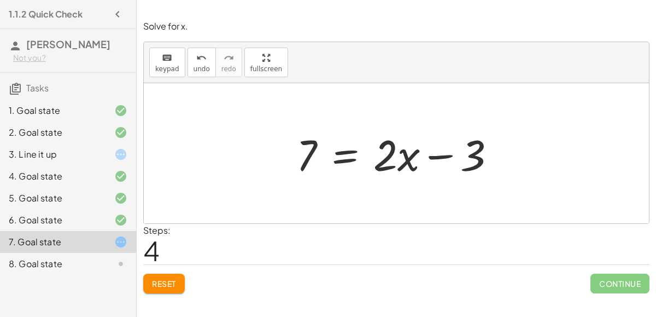
click at [353, 160] on div at bounding box center [400, 153] width 219 height 56
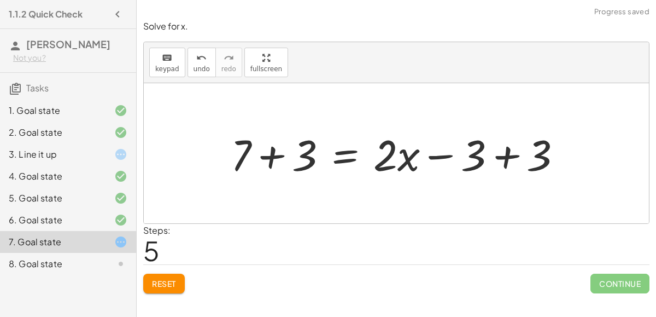
click at [502, 164] on div at bounding box center [400, 153] width 351 height 56
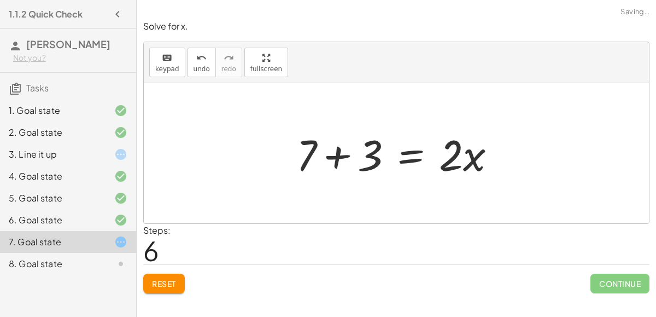
click at [336, 155] on div at bounding box center [400, 153] width 219 height 56
click at [413, 155] on div at bounding box center [425, 153] width 171 height 56
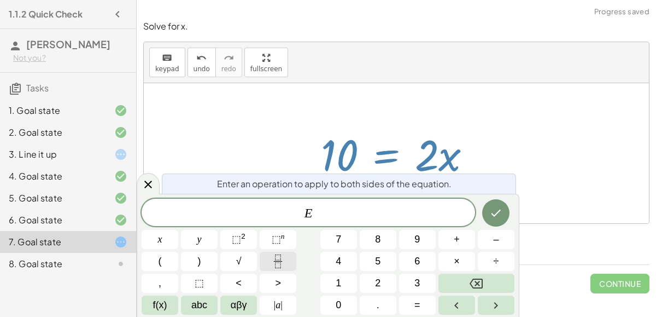
click at [262, 261] on button "Fraction" at bounding box center [278, 261] width 37 height 19
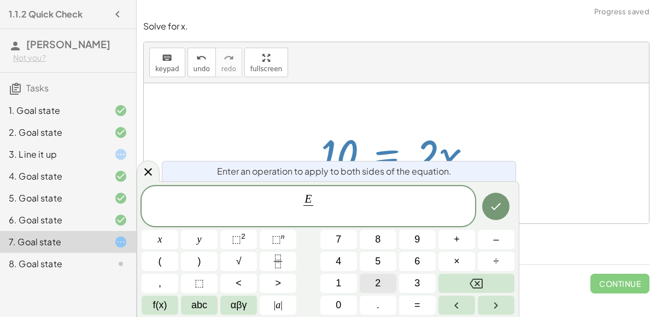
click at [365, 277] on button "2" at bounding box center [378, 282] width 37 height 19
click at [494, 209] on icon "Done" at bounding box center [495, 206] width 13 height 13
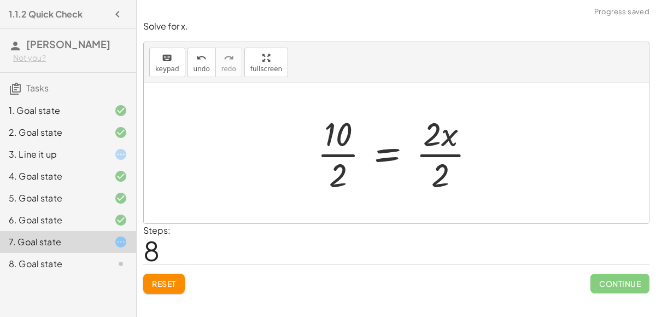
click at [428, 155] on div at bounding box center [401, 153] width 178 height 84
click at [342, 153] on div at bounding box center [387, 153] width 151 height 84
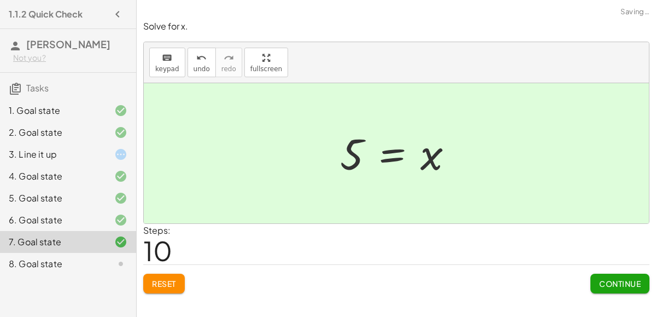
click at [597, 273] on button "Continue" at bounding box center [620, 283] width 59 height 20
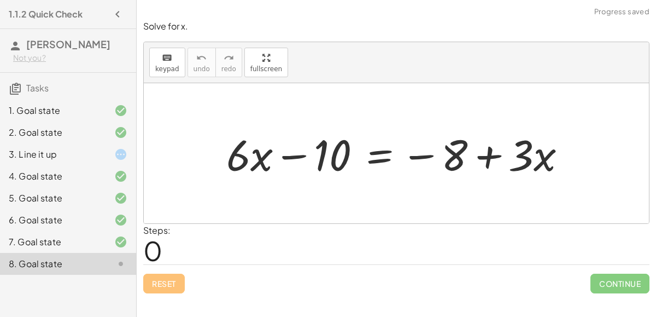
click at [418, 155] on div at bounding box center [401, 153] width 360 height 56
click at [374, 161] on div at bounding box center [401, 153] width 360 height 56
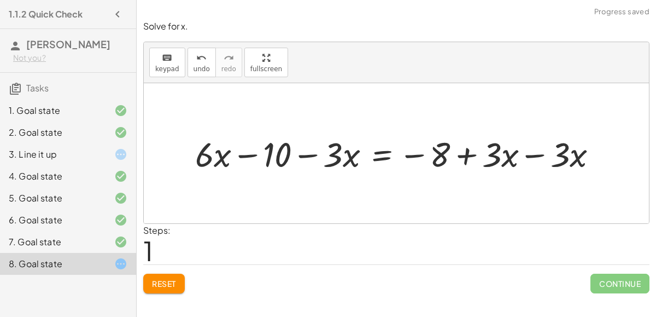
click at [533, 153] on div at bounding box center [401, 153] width 422 height 45
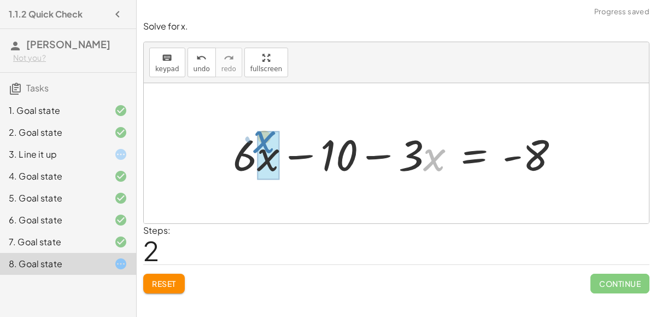
drag, startPoint x: 426, startPoint y: 159, endPoint x: 259, endPoint y: 146, distance: 167.3
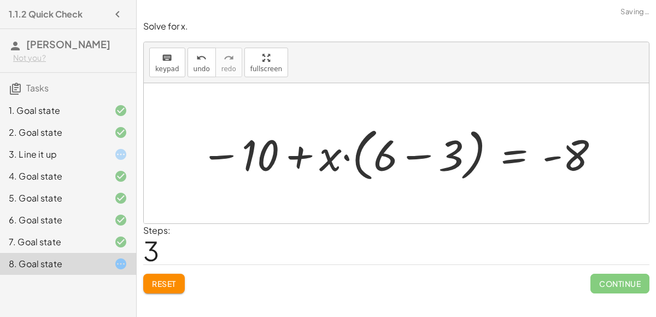
click at [423, 155] on div at bounding box center [400, 153] width 411 height 63
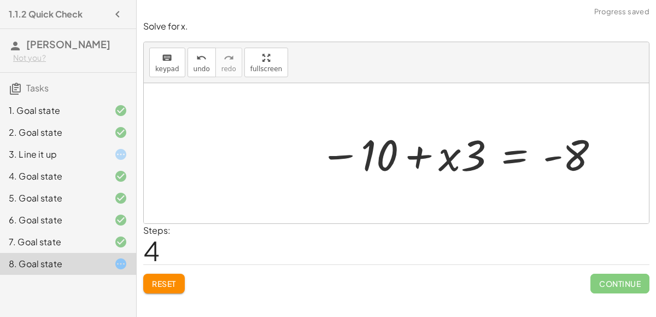
click at [463, 155] on div at bounding box center [460, 153] width 292 height 56
click at [452, 157] on div at bounding box center [460, 153] width 292 height 56
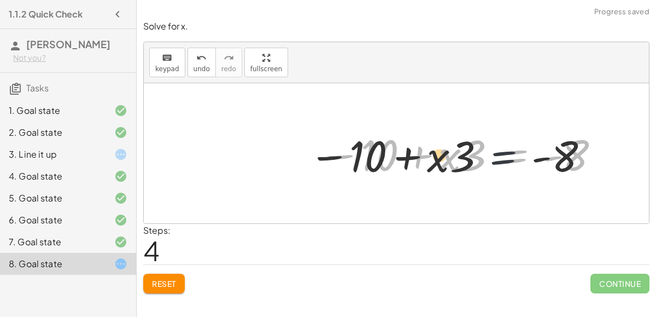
drag, startPoint x: 495, startPoint y: 156, endPoint x: 467, endPoint y: 160, distance: 28.6
click at [467, 160] on div at bounding box center [460, 153] width 292 height 56
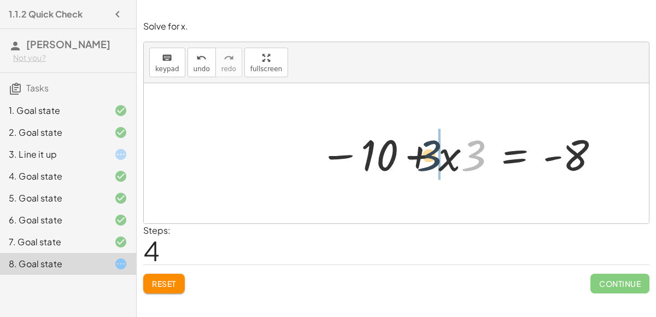
drag, startPoint x: 474, startPoint y: 154, endPoint x: 428, endPoint y: 156, distance: 46.0
click at [428, 156] on div at bounding box center [460, 153] width 292 height 56
click at [512, 151] on div at bounding box center [460, 153] width 292 height 56
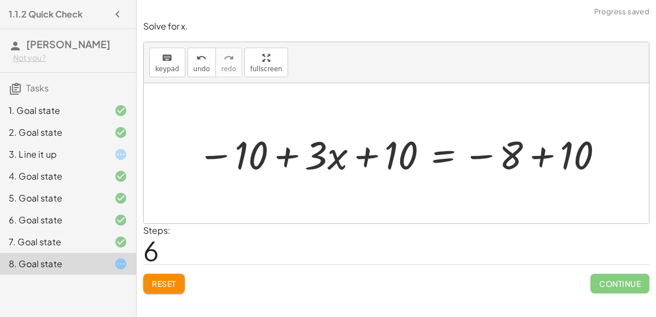
click at [459, 157] on div at bounding box center [401, 152] width 419 height 51
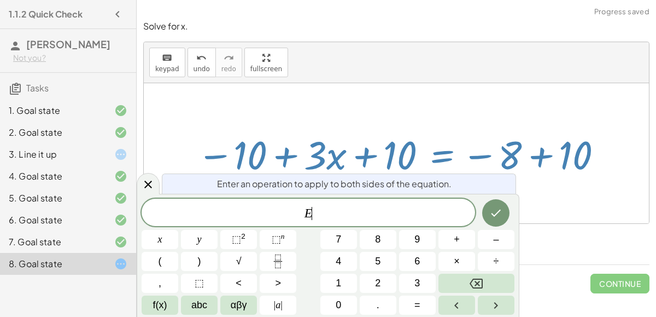
click at [395, 155] on div at bounding box center [400, 152] width 419 height 51
click at [148, 179] on icon at bounding box center [148, 184] width 13 height 13
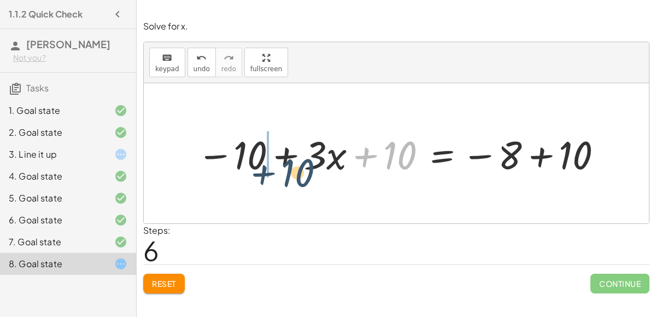
drag, startPoint x: 393, startPoint y: 151, endPoint x: 252, endPoint y: 157, distance: 141.2
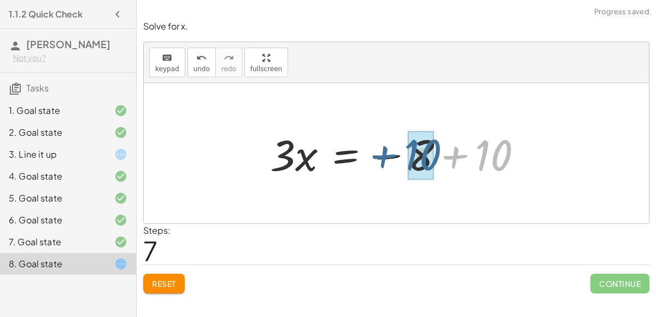
drag, startPoint x: 497, startPoint y: 152, endPoint x: 425, endPoint y: 152, distance: 71.6
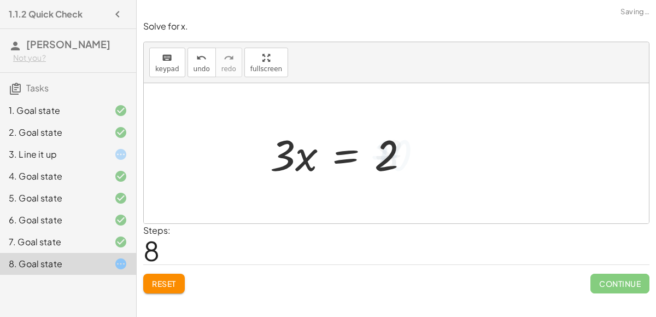
click at [340, 149] on div at bounding box center [344, 153] width 159 height 56
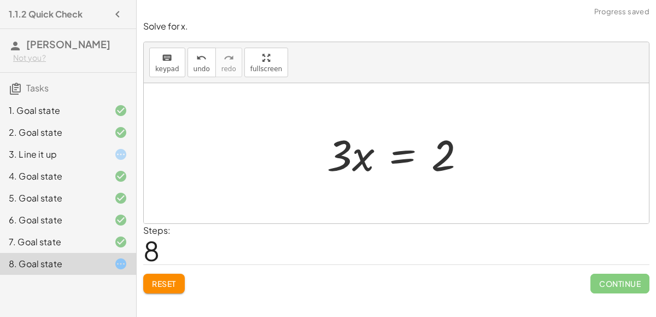
click at [400, 154] on div at bounding box center [401, 153] width 159 height 56
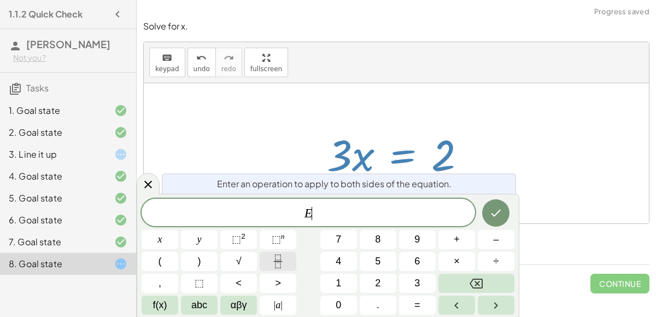
click at [275, 264] on icon "Fraction" at bounding box center [278, 261] width 14 height 14
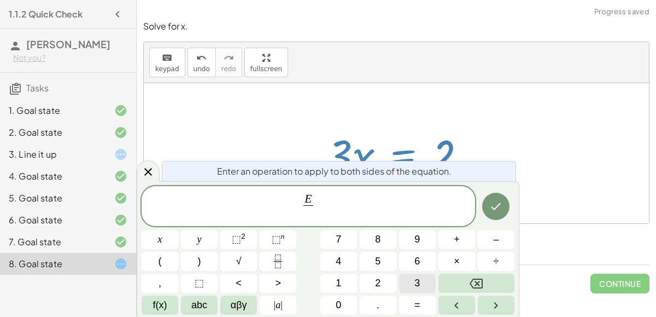
click at [405, 279] on button "3" at bounding box center [417, 282] width 37 height 19
click at [488, 207] on button "Done" at bounding box center [495, 205] width 27 height 27
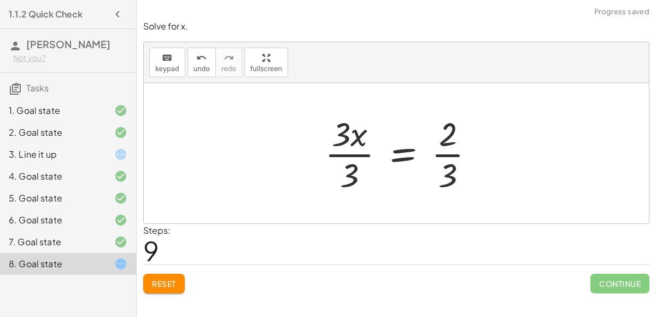
click at [440, 154] on div at bounding box center [404, 153] width 170 height 84
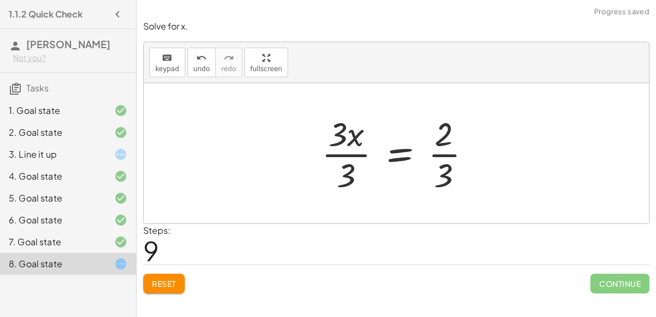
click at [438, 154] on div at bounding box center [401, 153] width 170 height 84
click at [356, 153] on div at bounding box center [401, 153] width 170 height 84
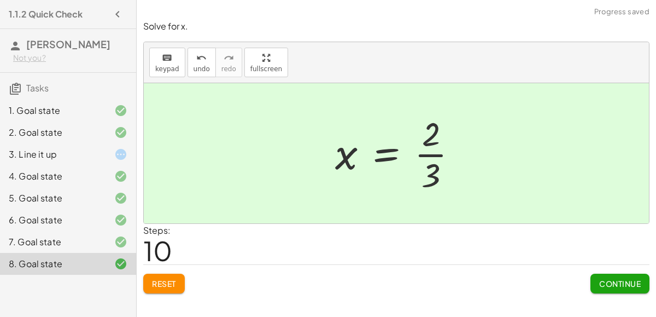
click at [605, 278] on span "Continue" at bounding box center [620, 283] width 42 height 10
